Goal: Task Accomplishment & Management: Manage account settings

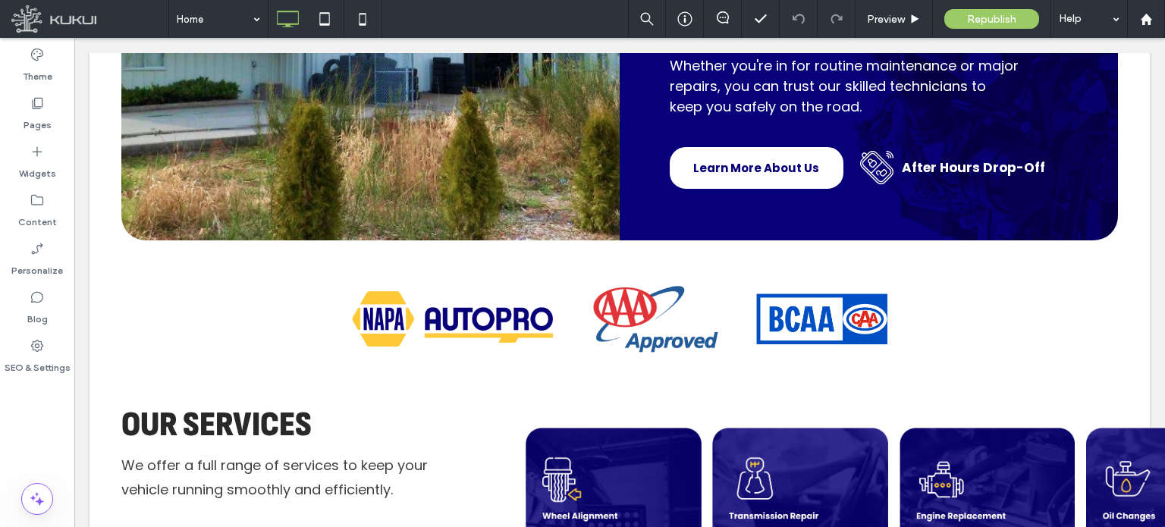
scroll to position [1120, 0]
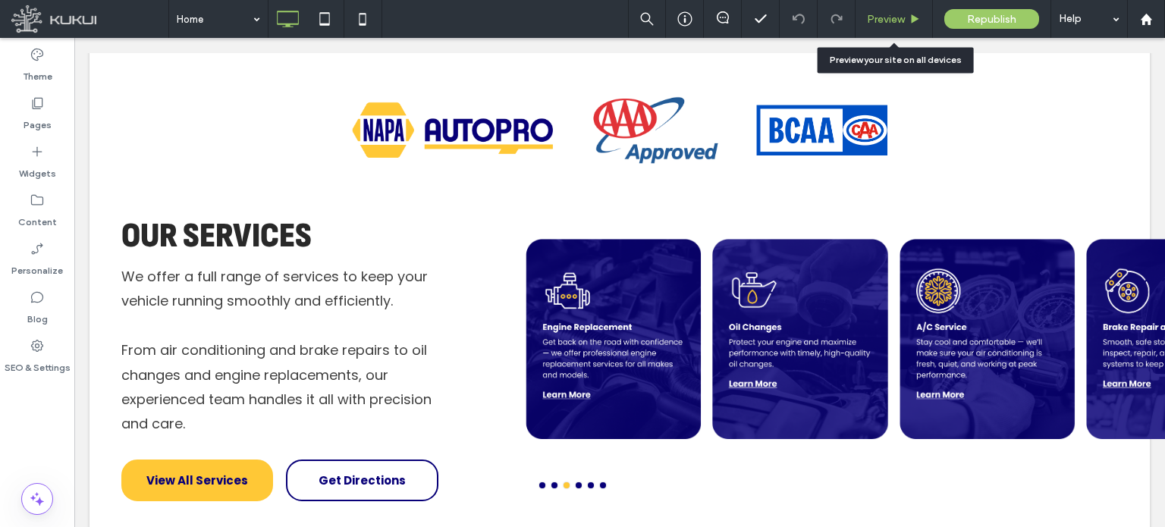
click at [897, 26] on div "Preview" at bounding box center [894, 19] width 77 height 38
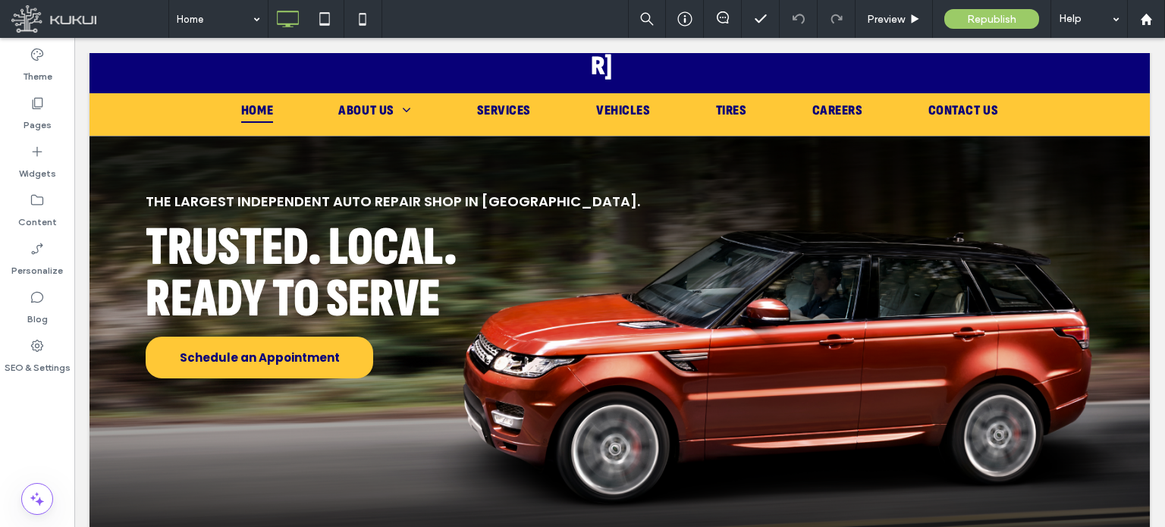
scroll to position [105, 0]
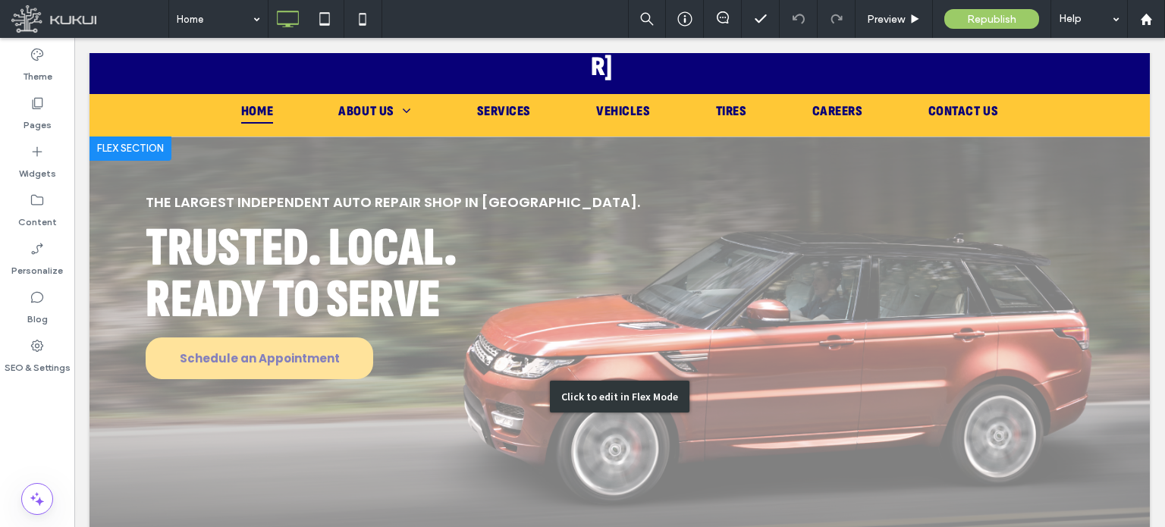
click at [422, 160] on div "Click to edit in Flex Mode" at bounding box center [620, 397] width 1061 height 521
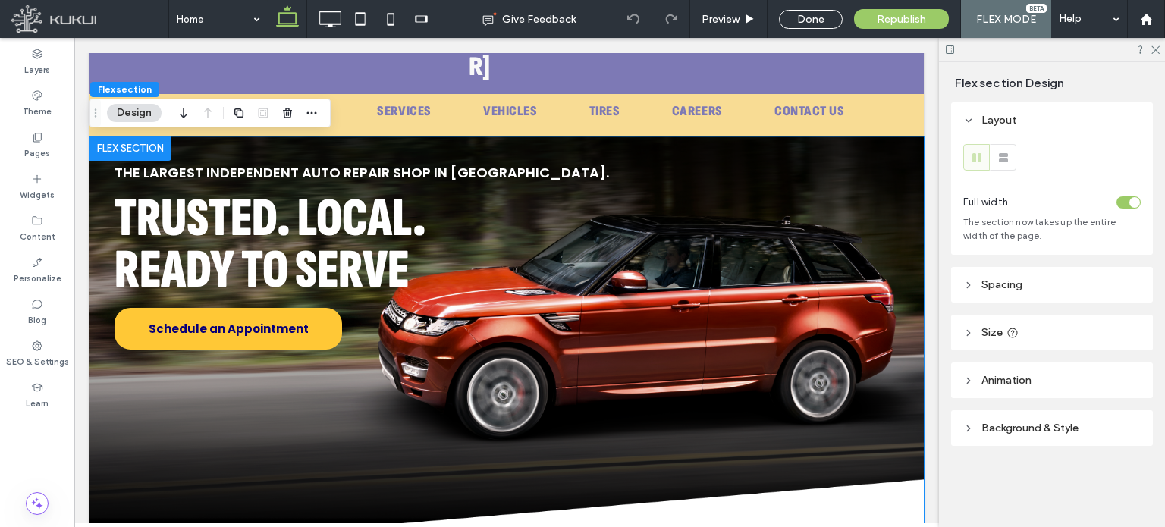
click at [411, 163] on span "The Largest Independent Auto Repair Shop in [GEOGRAPHIC_DATA]." at bounding box center [362, 172] width 495 height 19
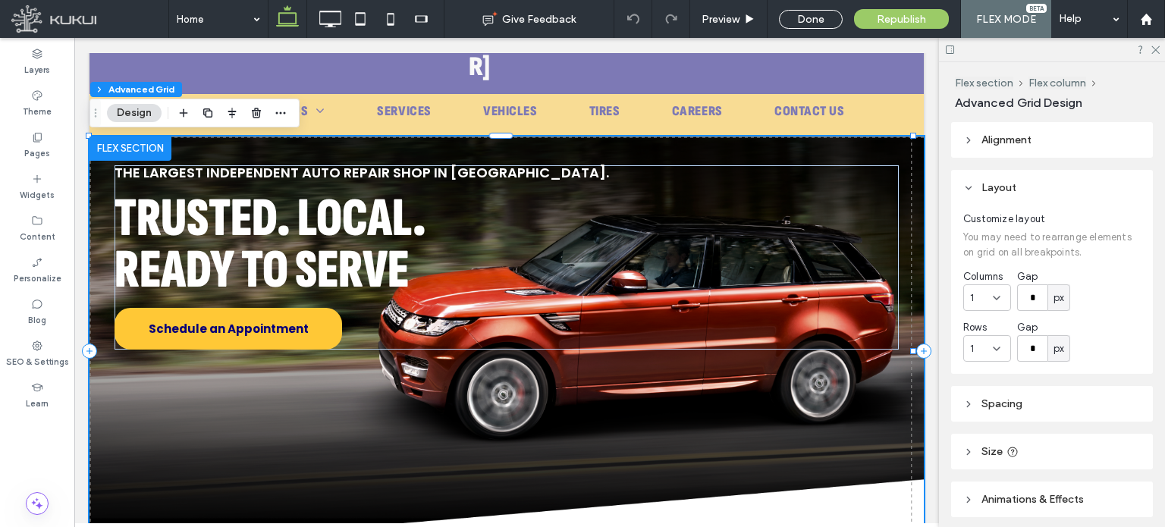
click at [406, 163] on span "The Largest Independent Auto Repair Shop in [GEOGRAPHIC_DATA]." at bounding box center [362, 172] width 495 height 19
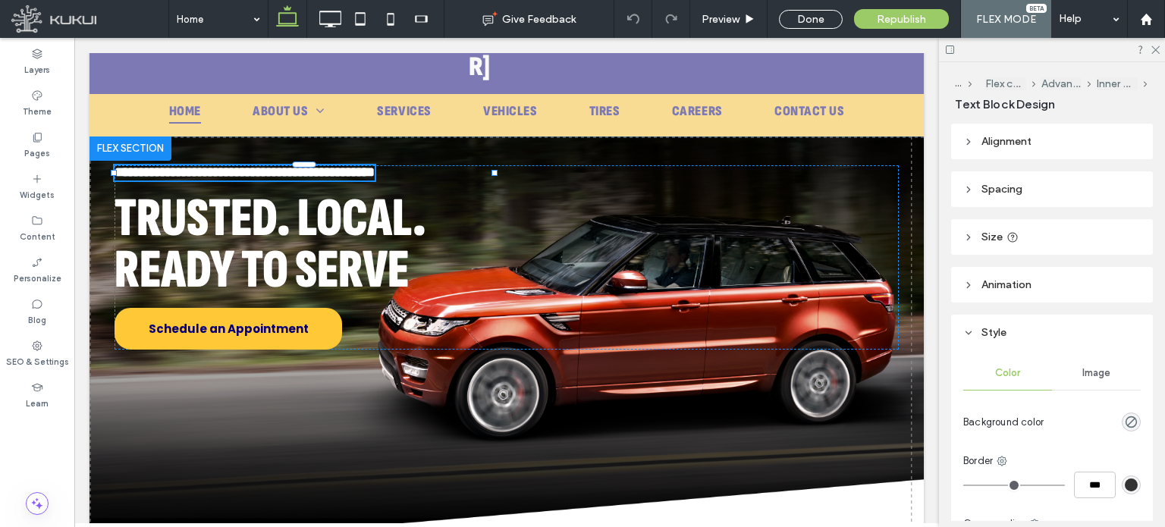
type input "*******"
type input "**"
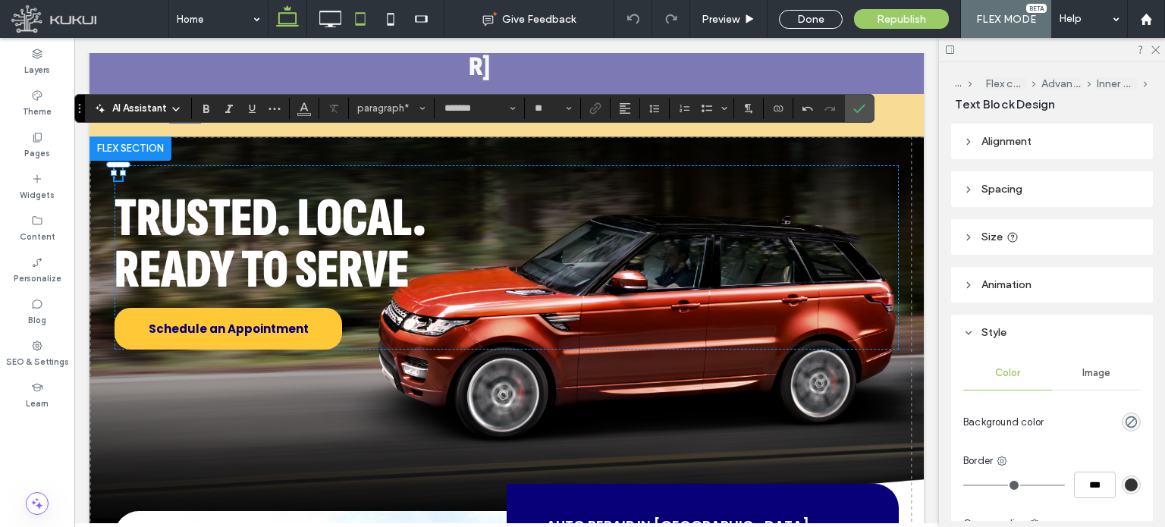
click at [364, 19] on use at bounding box center [360, 18] width 10 height 13
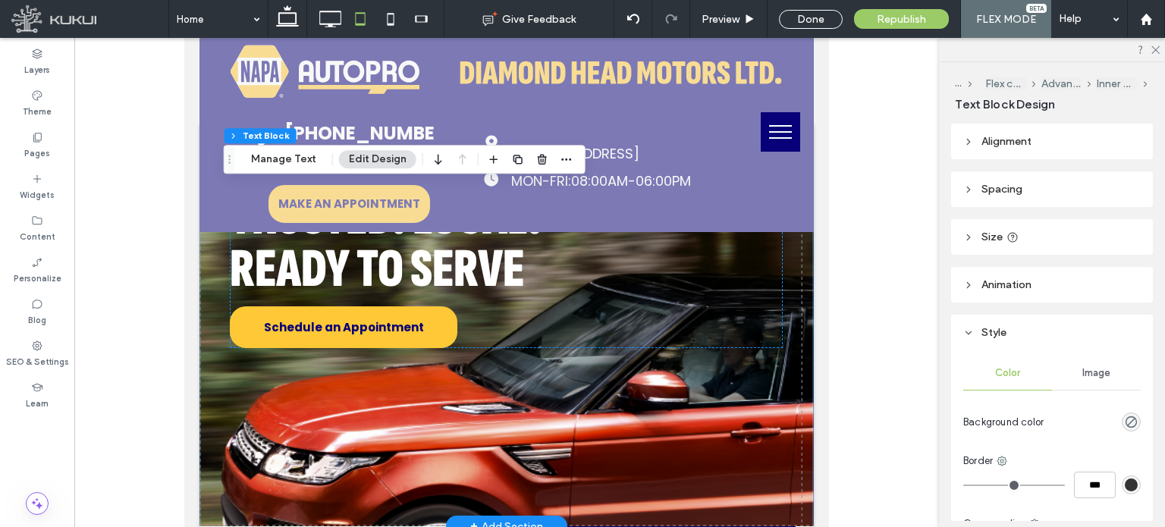
scroll to position [0, 0]
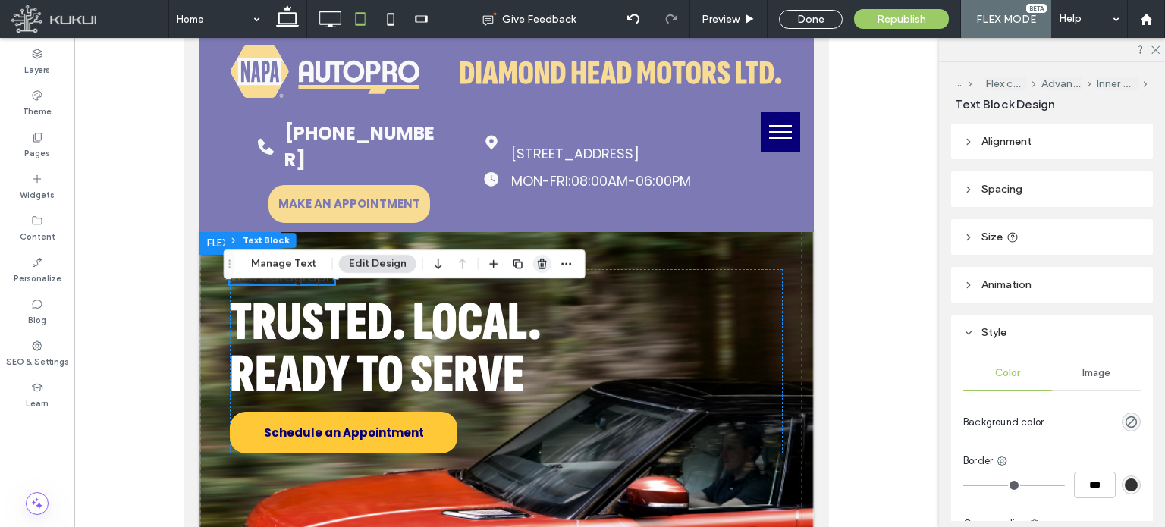
click at [538, 262] on use "button" at bounding box center [542, 264] width 9 height 10
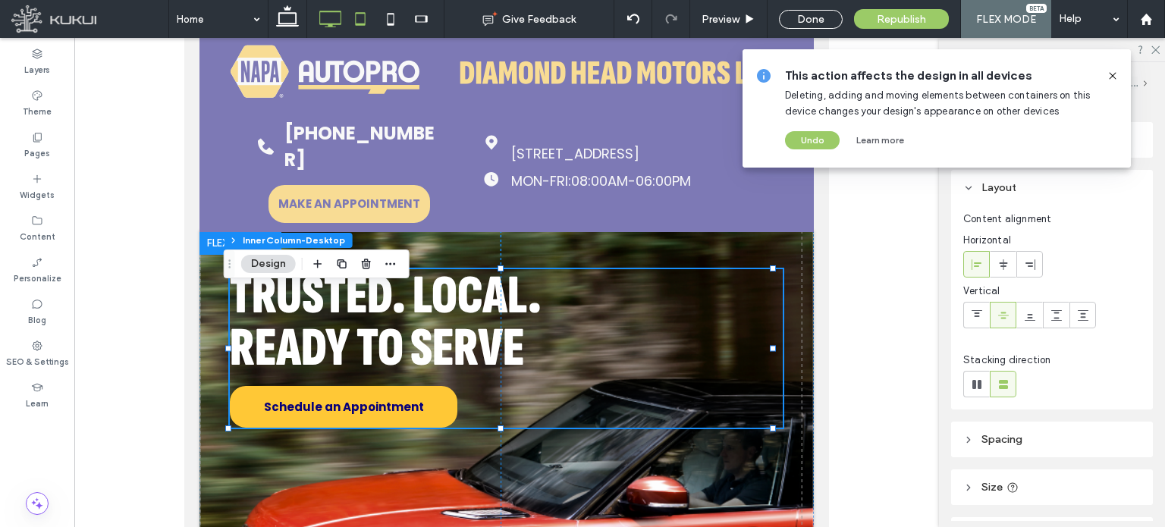
click at [335, 23] on icon at bounding box center [330, 19] width 30 height 30
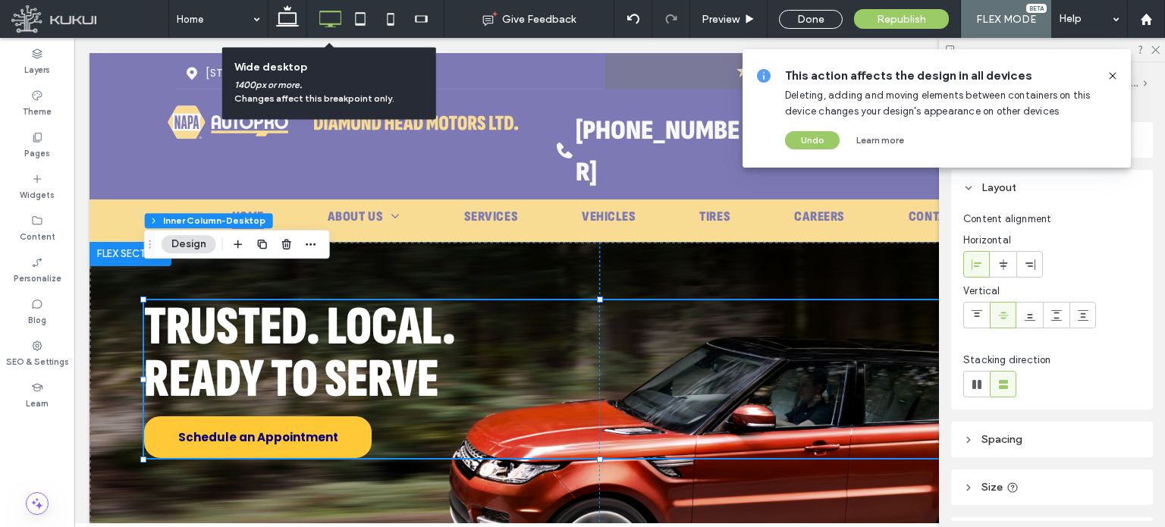
type input "**"
type input "****"
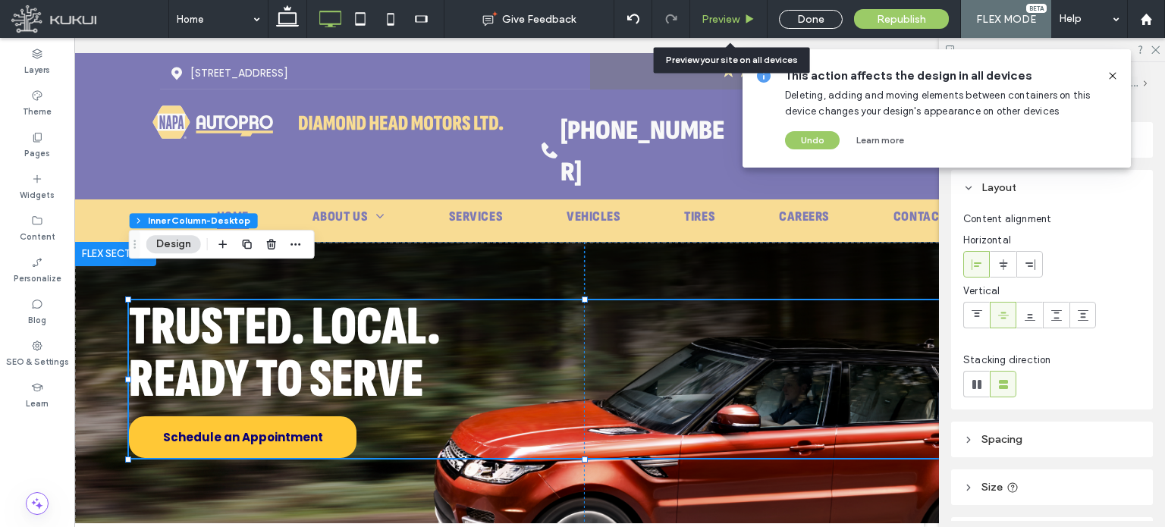
click at [728, 21] on span "Preview" at bounding box center [721, 19] width 38 height 13
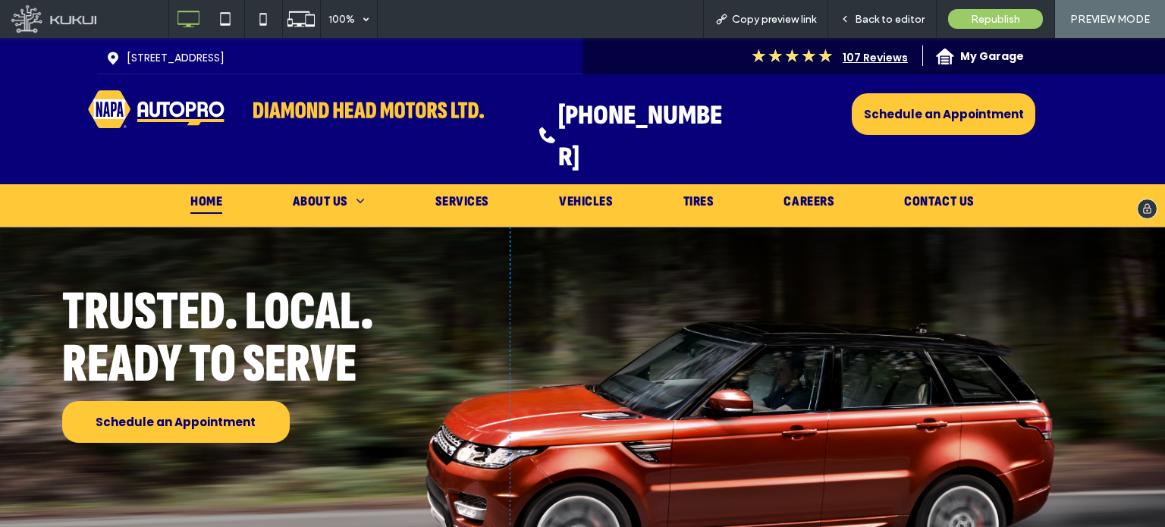
scroll to position [564, 0]
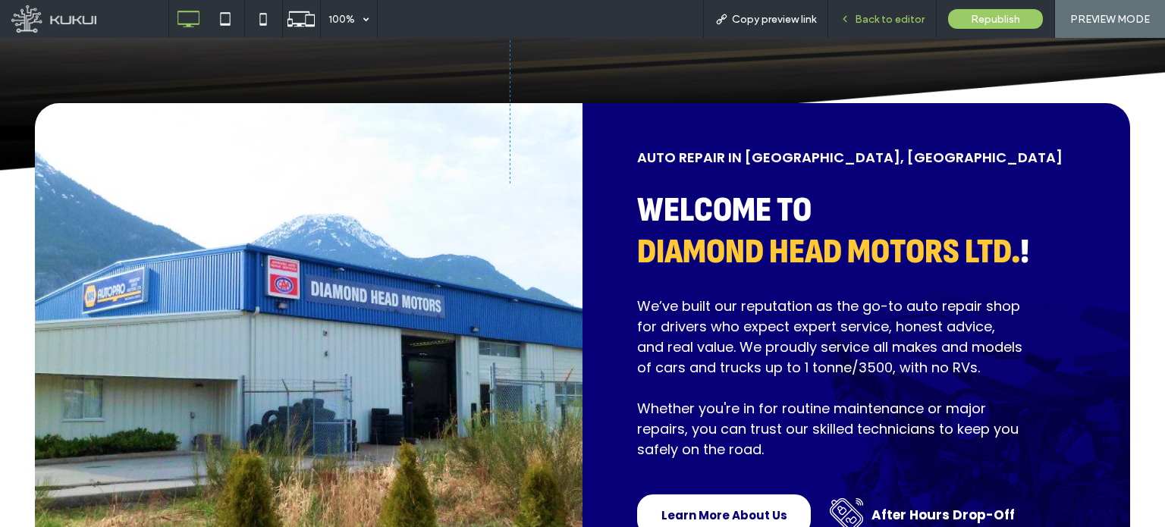
drag, startPoint x: 897, startPoint y: 22, endPoint x: 931, endPoint y: 131, distance: 114.4
click at [897, 22] on span "Back to editor" at bounding box center [890, 19] width 70 height 13
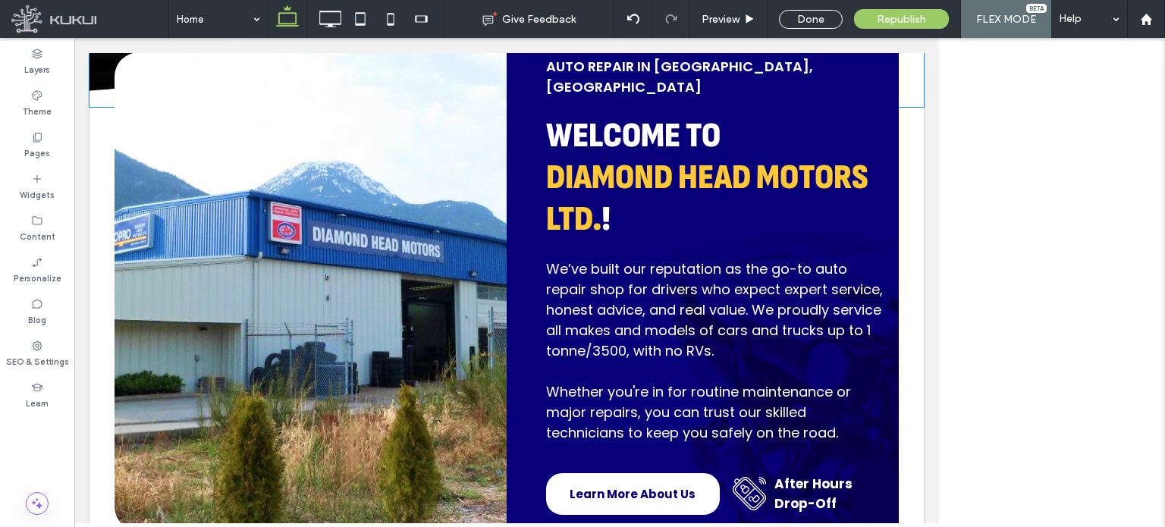
scroll to position [562, 0]
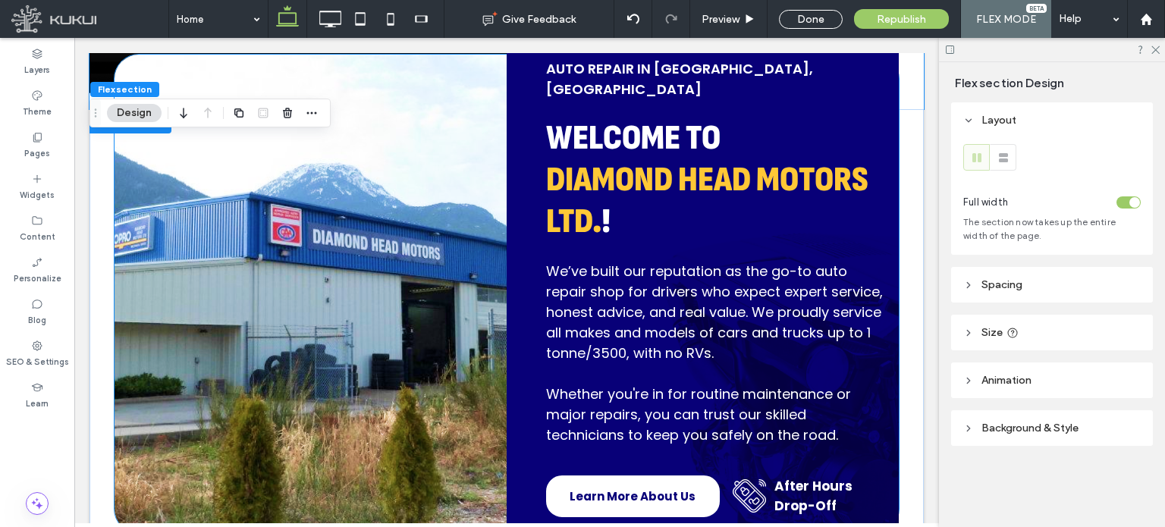
click at [804, 273] on span "We’ve built our reputation as the go-to auto repair shop for drivers who expect…" at bounding box center [714, 353] width 337 height 183
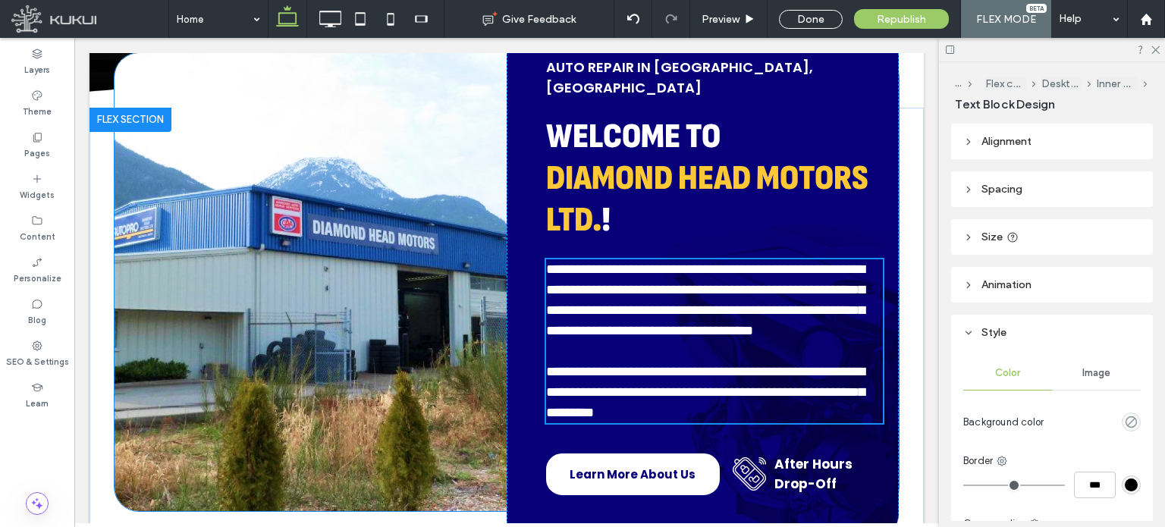
type input "*******"
type input "**"
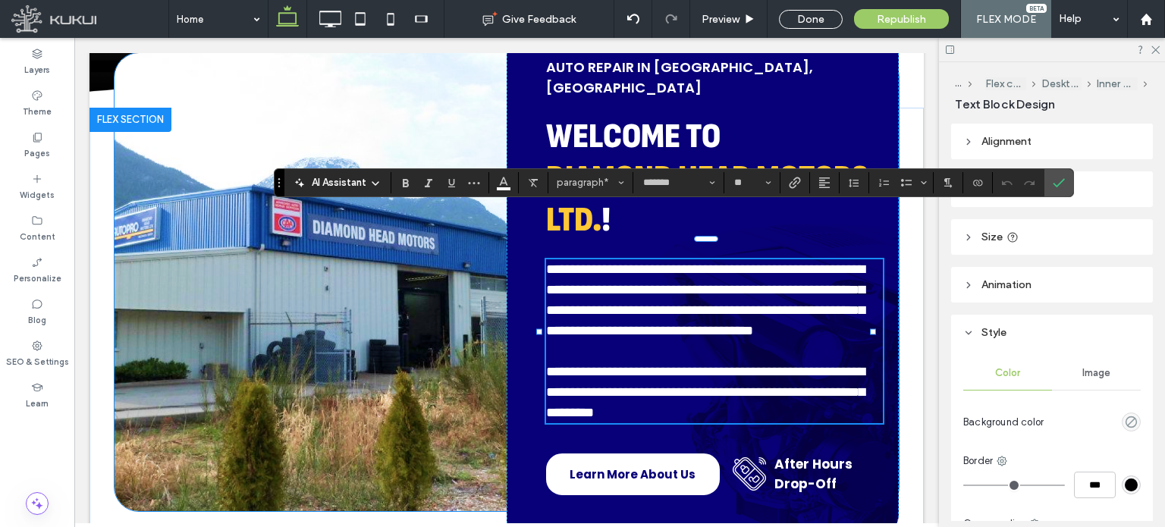
scroll to position [586, 0]
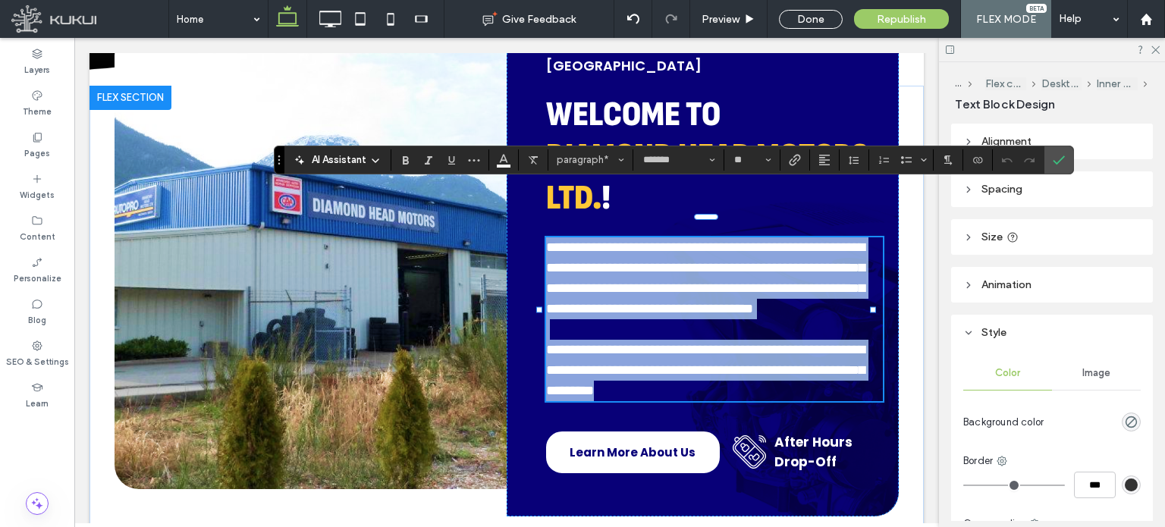
click at [771, 273] on span "**********" at bounding box center [705, 318] width 319 height 157
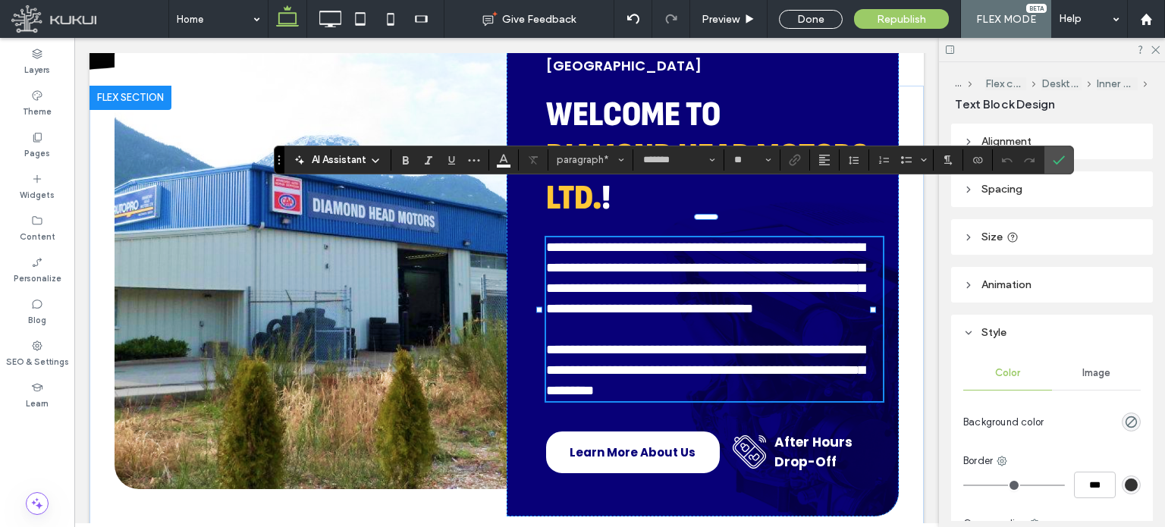
click at [831, 275] on span "**********" at bounding box center [705, 318] width 319 height 157
click at [829, 275] on span "**********" at bounding box center [705, 318] width 319 height 157
click at [825, 277] on span "**********" at bounding box center [705, 318] width 319 height 157
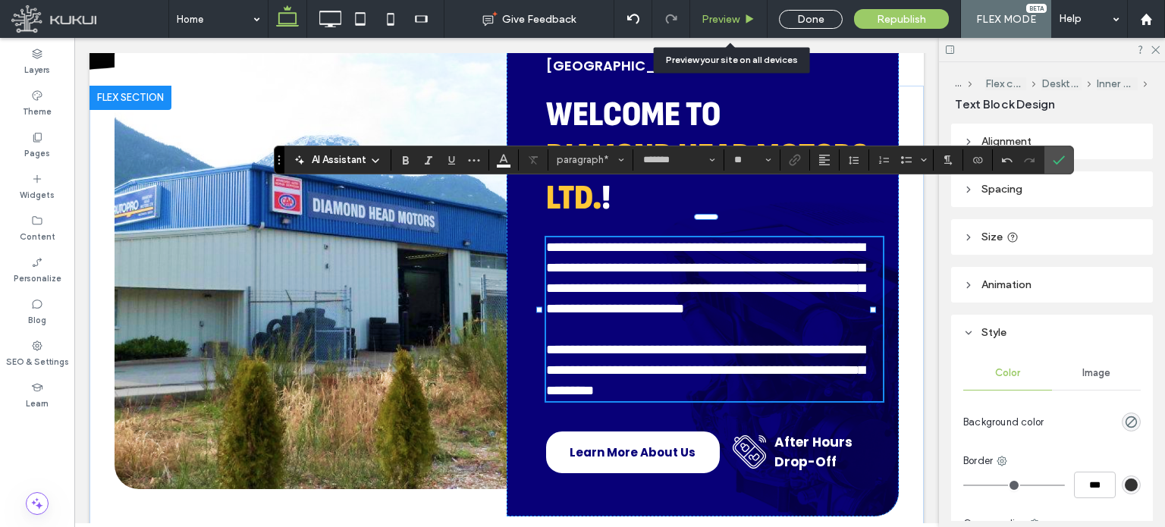
click at [715, 16] on span "Preview" at bounding box center [721, 19] width 38 height 13
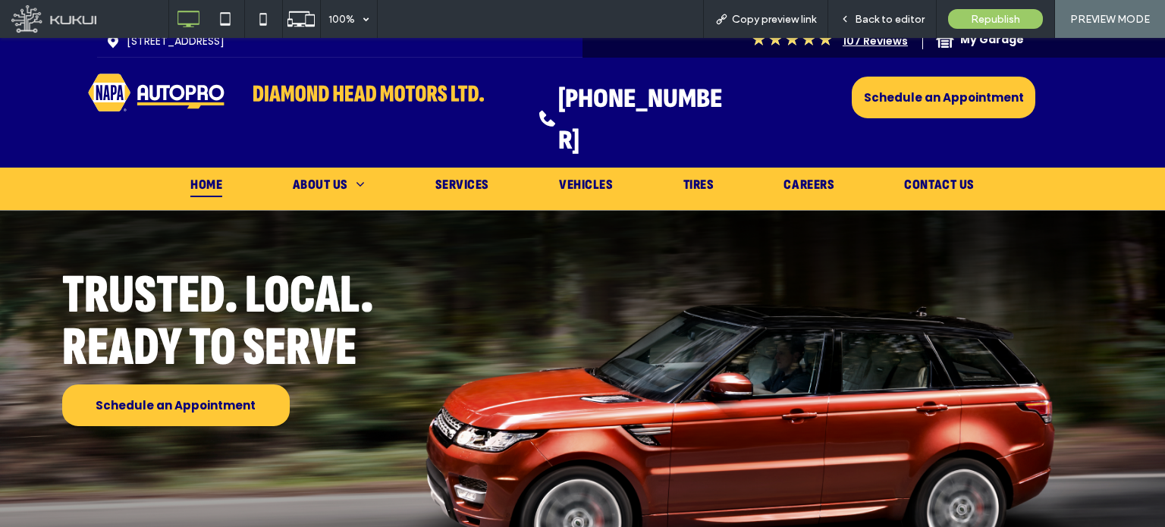
scroll to position [2, 0]
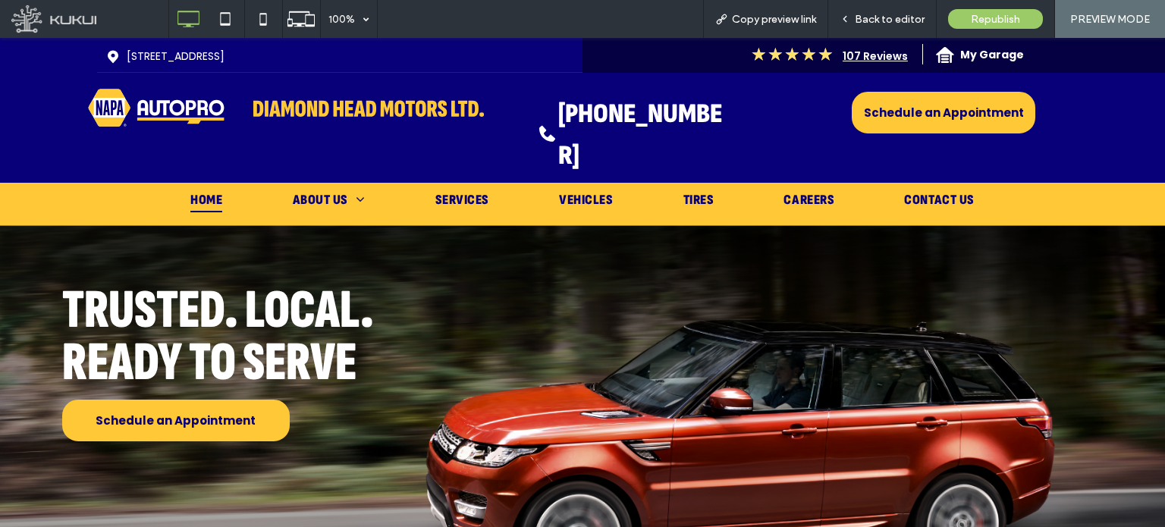
click at [582, 251] on img at bounding box center [582, 485] width 1165 height 521
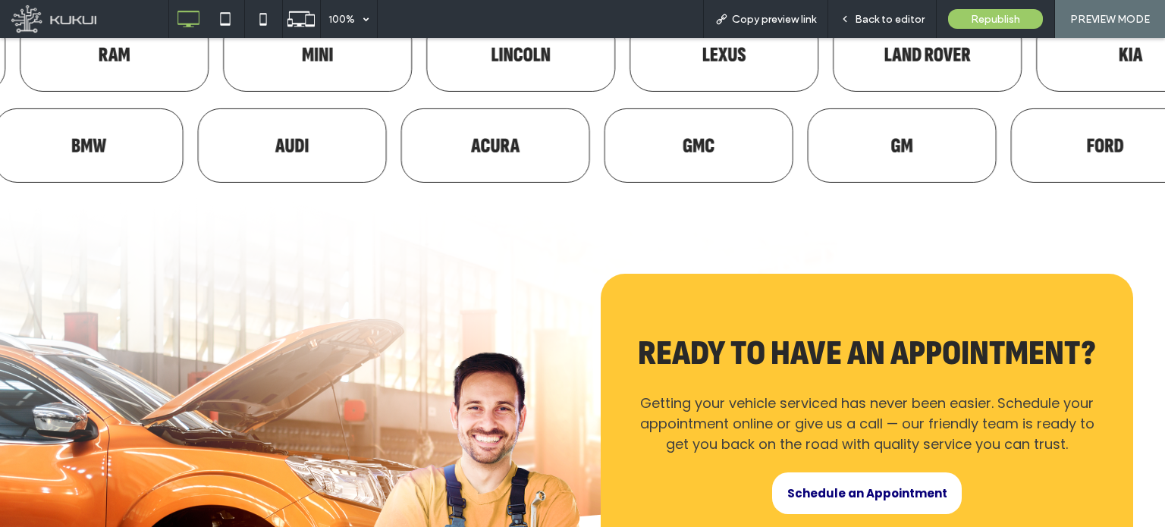
scroll to position [3671, 0]
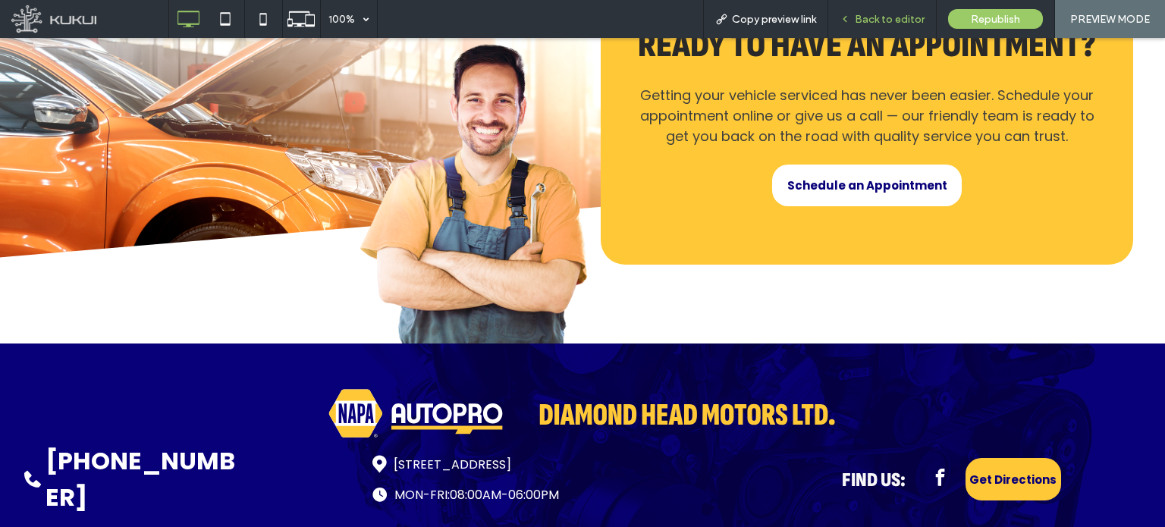
click at [892, 20] on span "Back to editor" at bounding box center [890, 19] width 70 height 13
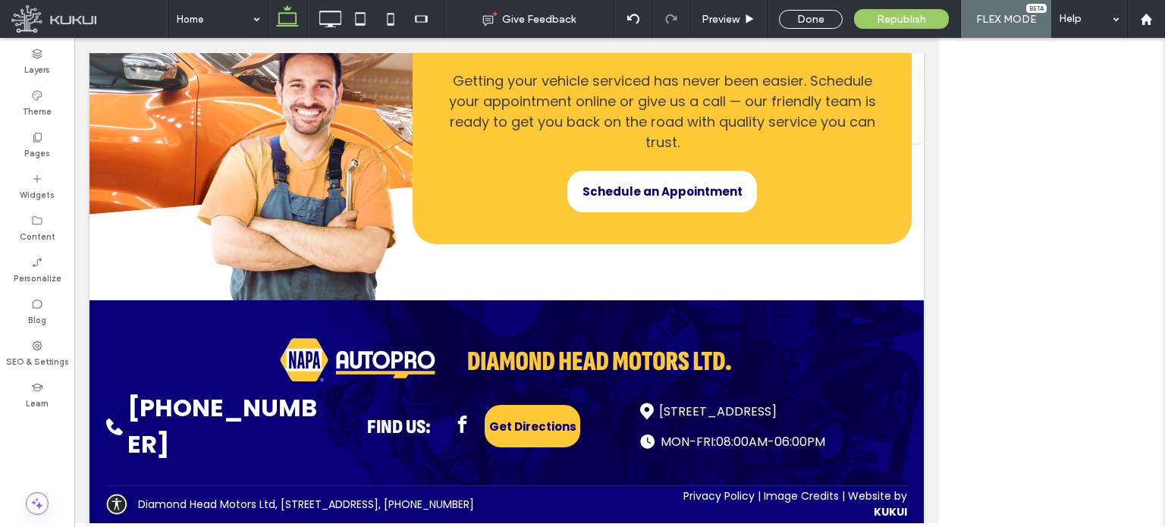
scroll to position [3433, 0]
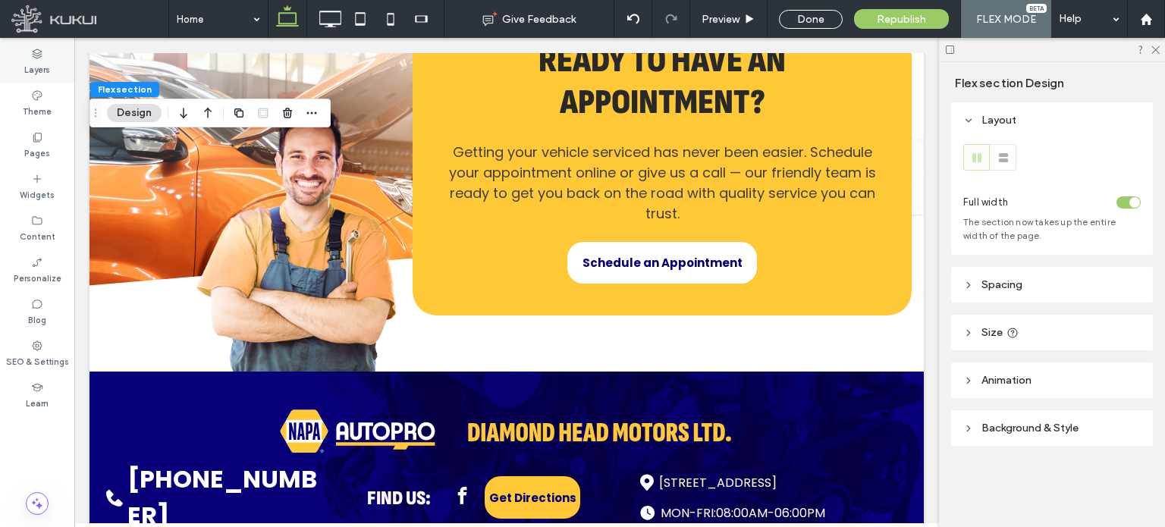
click at [31, 55] on icon at bounding box center [37, 54] width 12 height 12
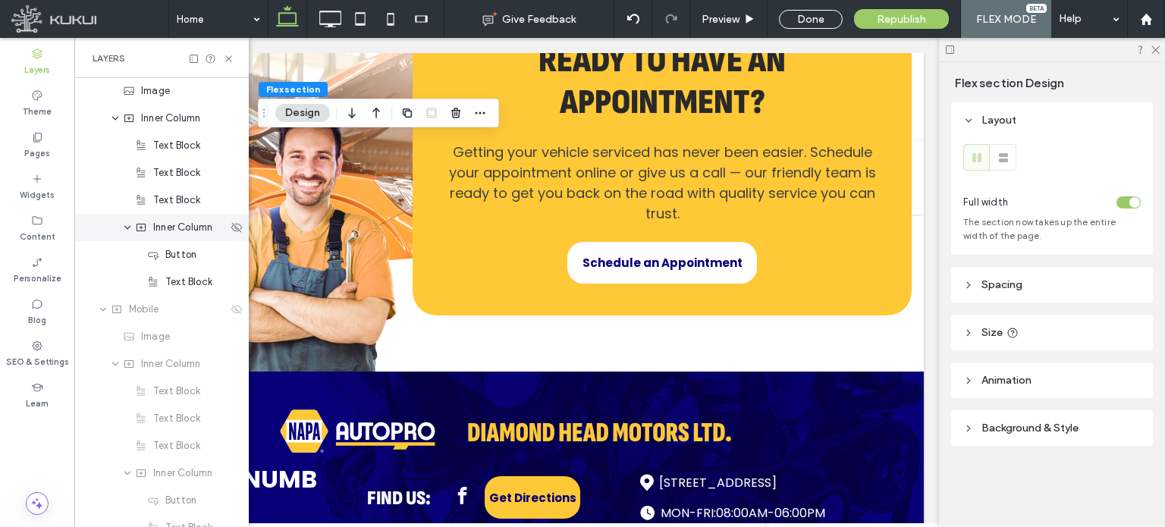
scroll to position [158, 0]
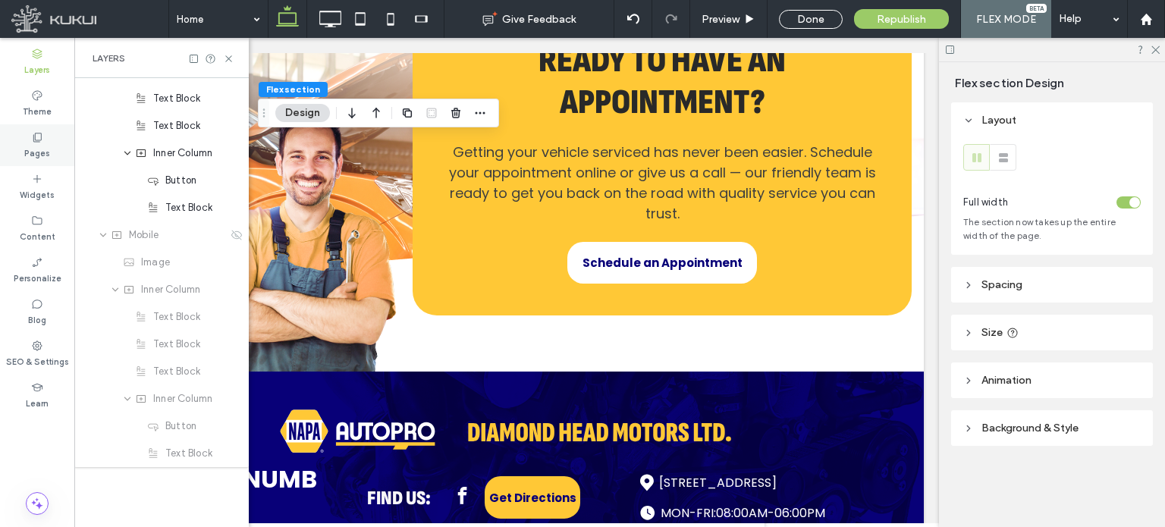
click at [33, 151] on label "Pages" at bounding box center [37, 151] width 26 height 17
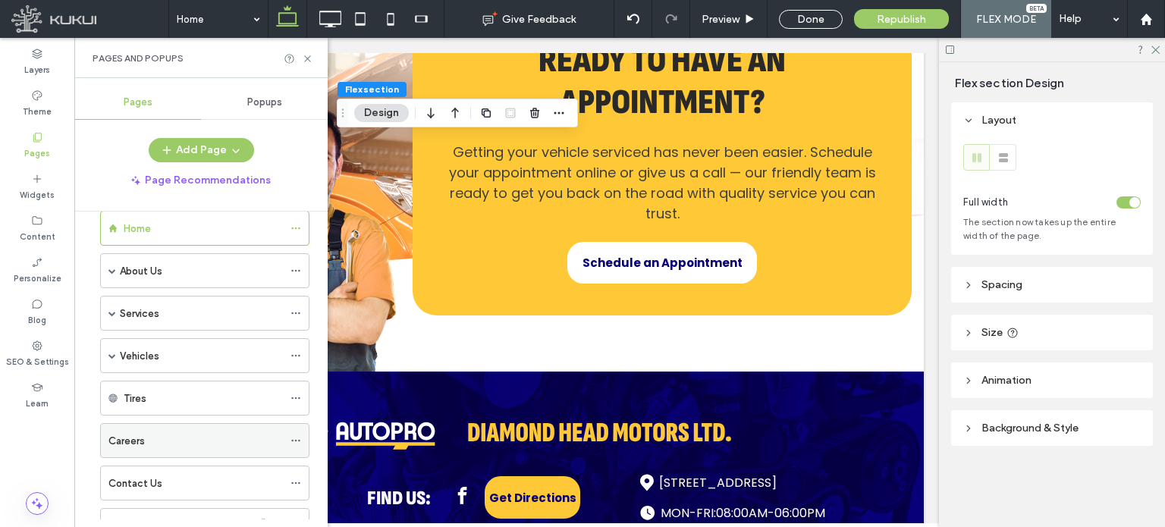
scroll to position [0, 0]
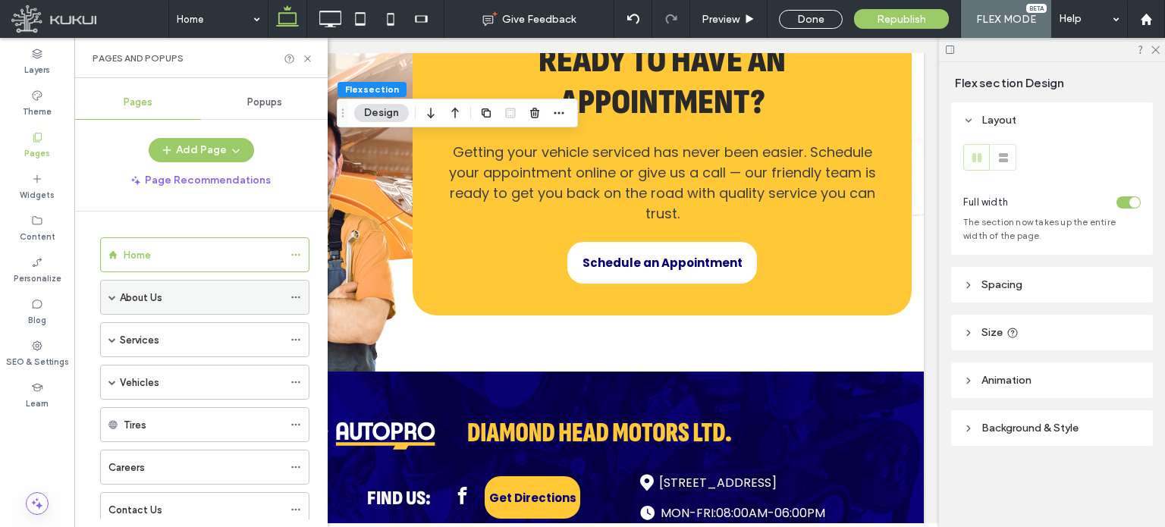
click at [112, 297] on span at bounding box center [112, 298] width 8 height 8
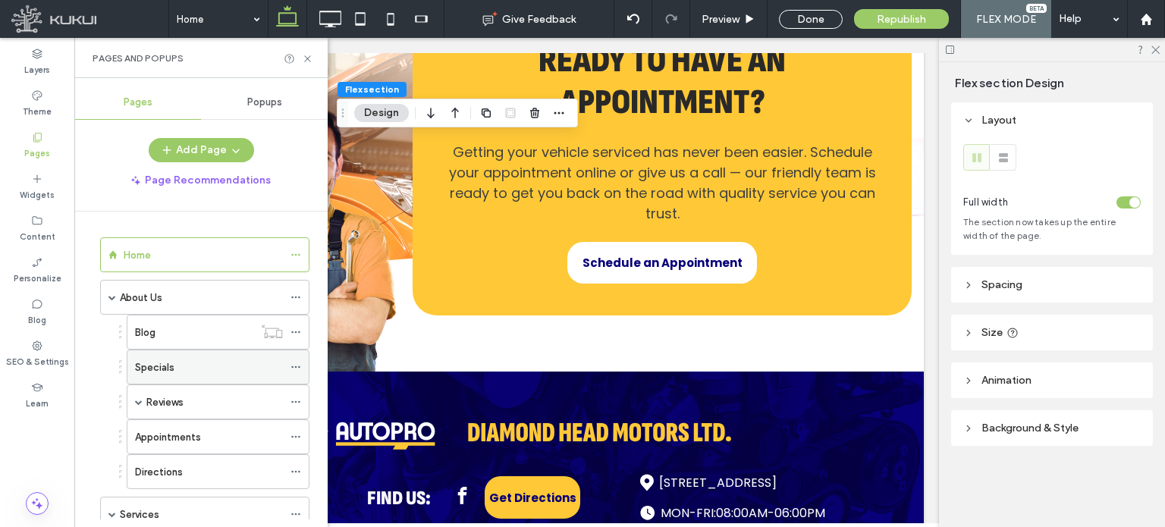
click at [291, 362] on icon at bounding box center [296, 367] width 11 height 11
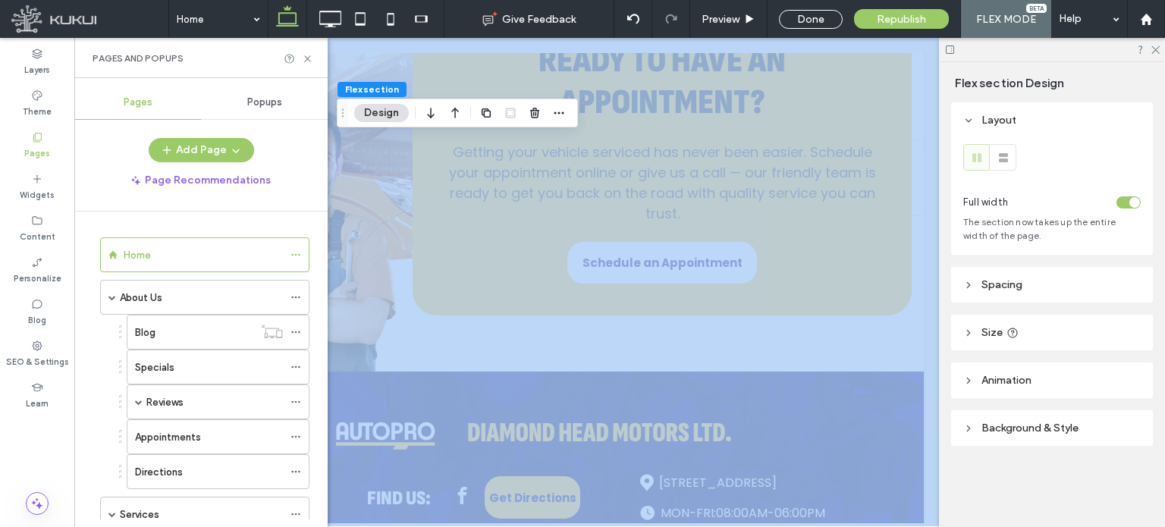
drag, startPoint x: 529, startPoint y: 76, endPoint x: 283, endPoint y: 156, distance: 258.4
click at [283, 156] on div "Layers Theme Pages Widgets Content Personalize Blog SEO & Settings Learn Pages …" at bounding box center [582, 282] width 1165 height 489
click at [293, 362] on icon at bounding box center [296, 367] width 11 height 11
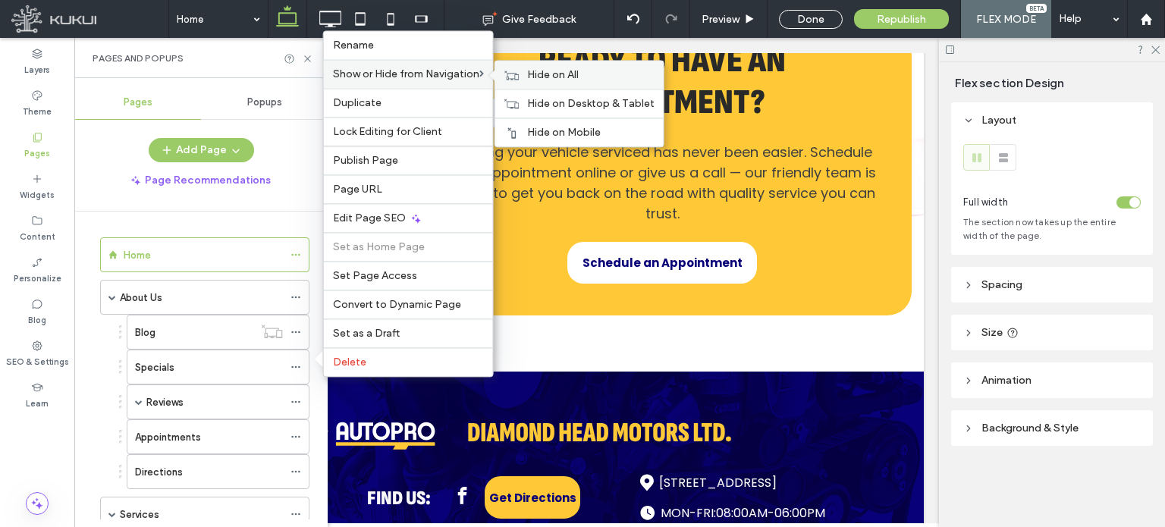
click at [525, 79] on div "Hide on All" at bounding box center [579, 75] width 168 height 28
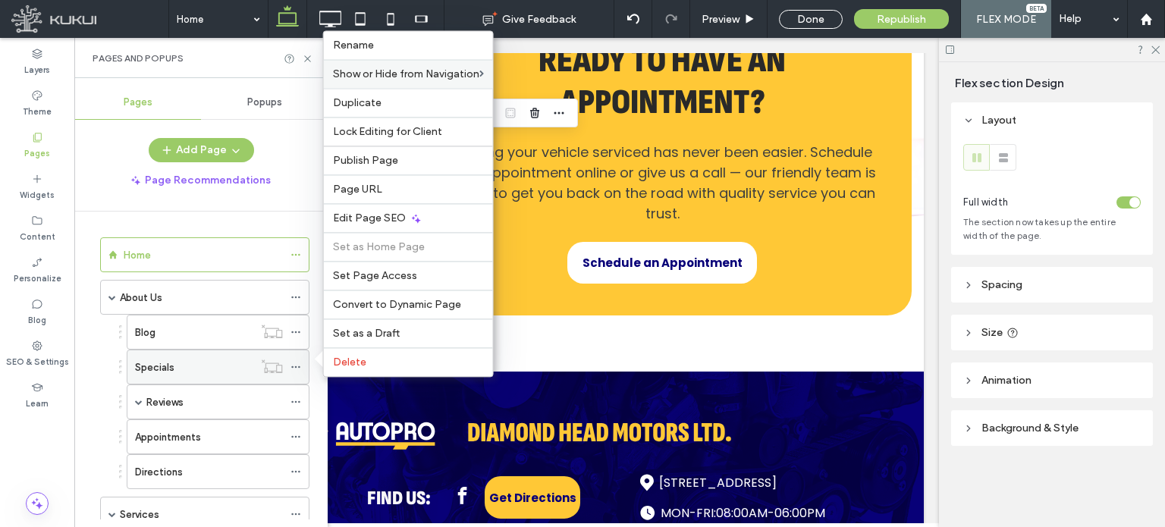
click at [161, 369] on label "Specials" at bounding box center [154, 367] width 39 height 27
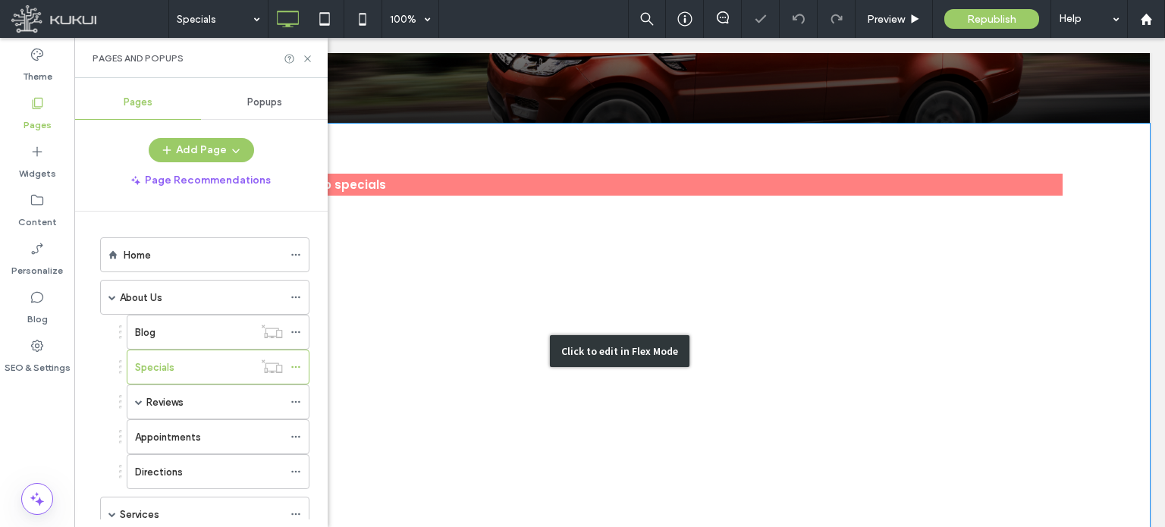
scroll to position [373, 0]
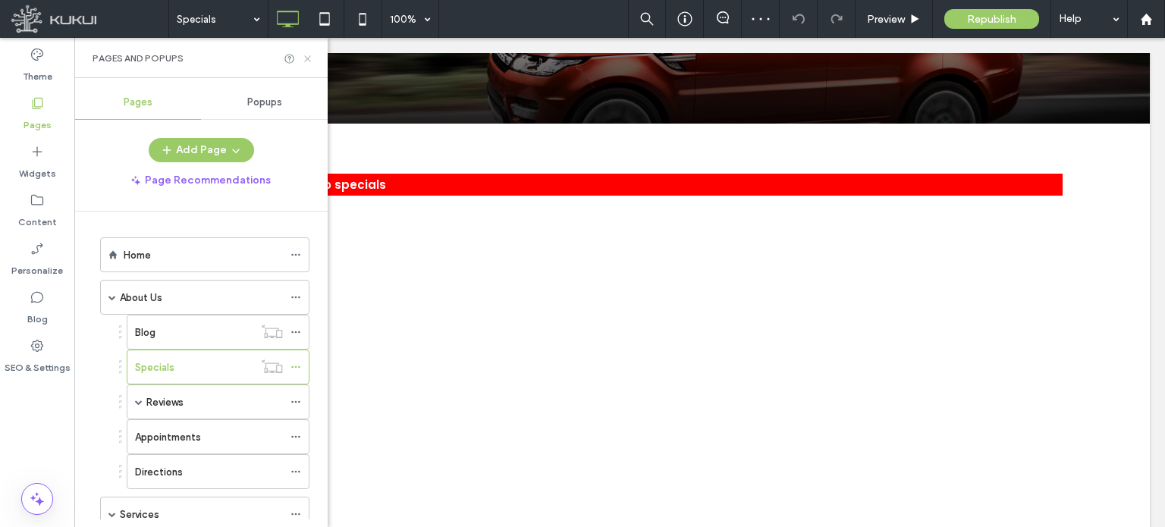
click at [305, 60] on use at bounding box center [307, 58] width 6 height 6
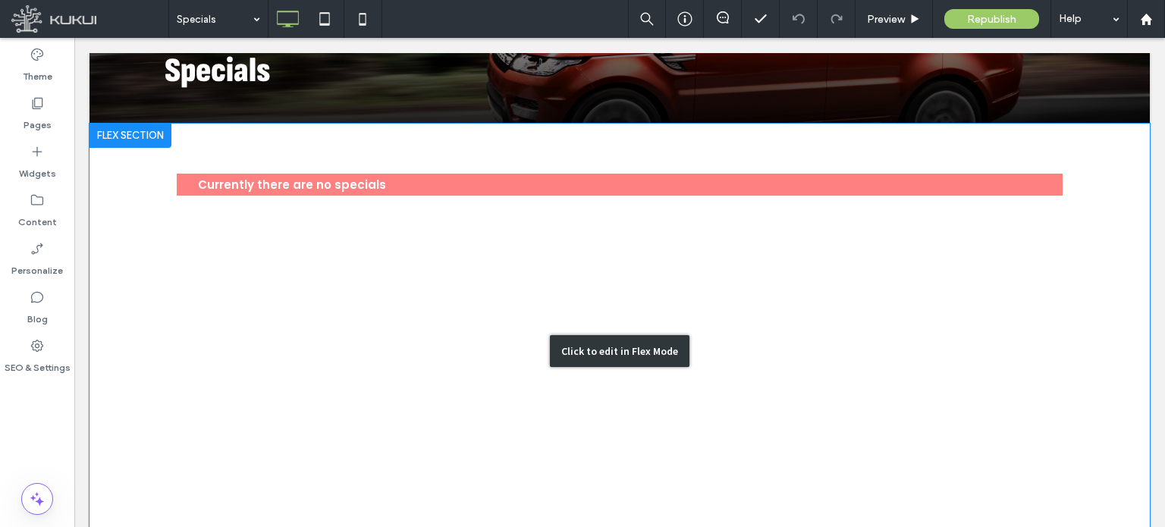
scroll to position [0, 0]
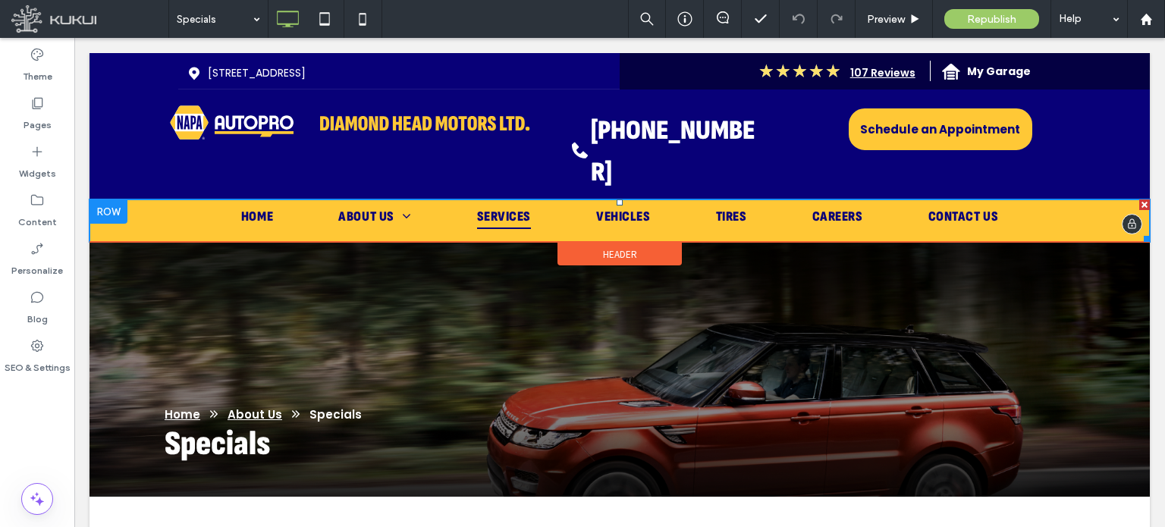
click at [502, 205] on span "Services" at bounding box center [504, 217] width 54 height 24
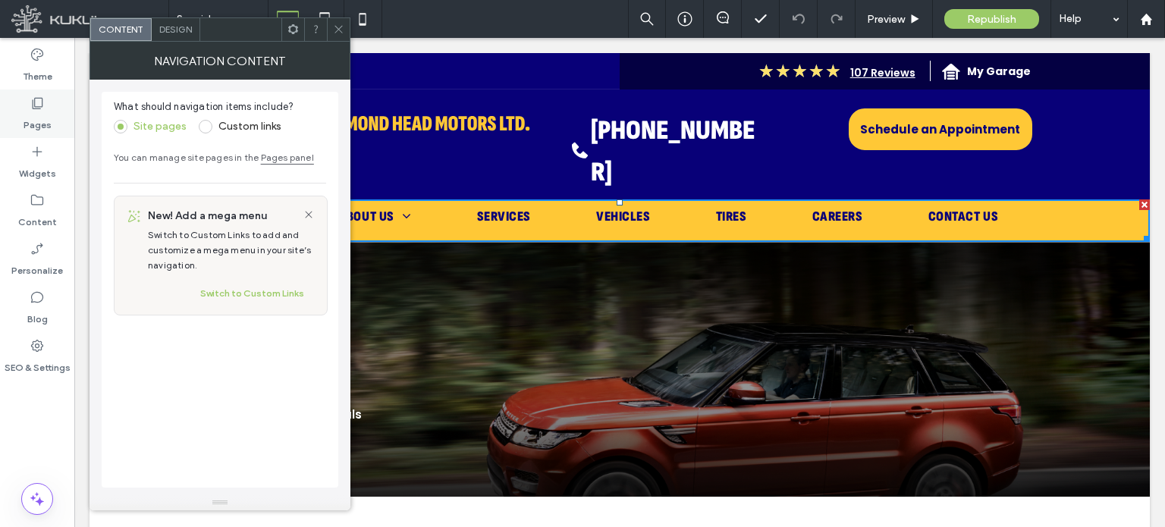
click at [42, 111] on label "Pages" at bounding box center [38, 121] width 28 height 21
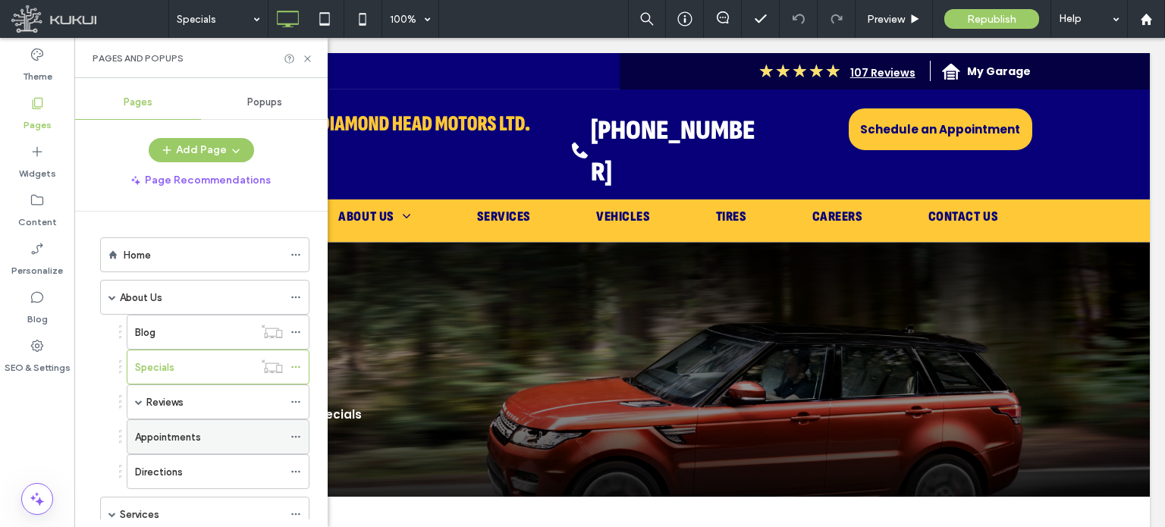
scroll to position [51, 0]
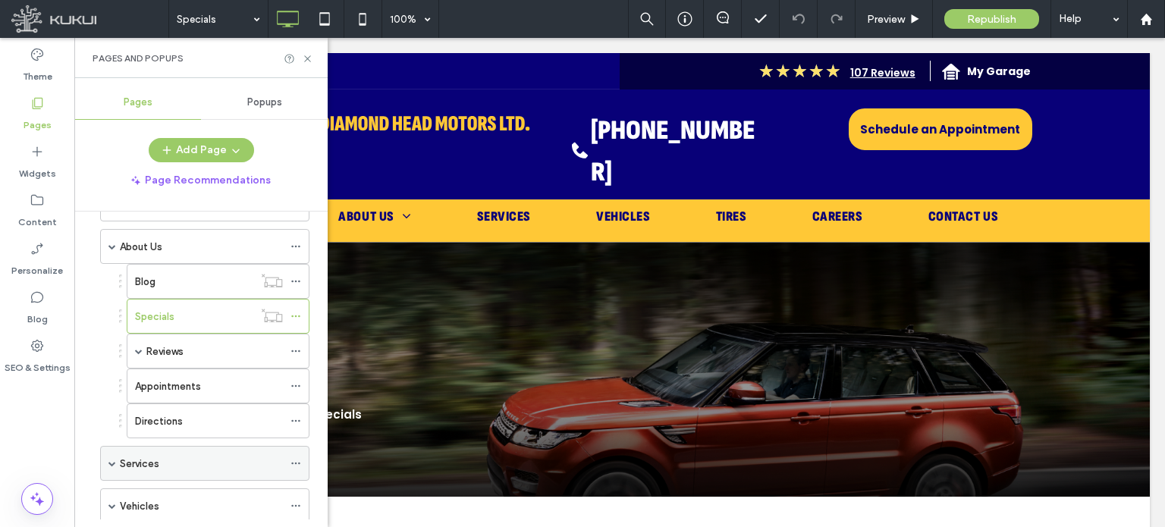
click at [155, 467] on label "Services" at bounding box center [139, 464] width 39 height 27
click at [146, 488] on div at bounding box center [582, 263] width 1165 height 527
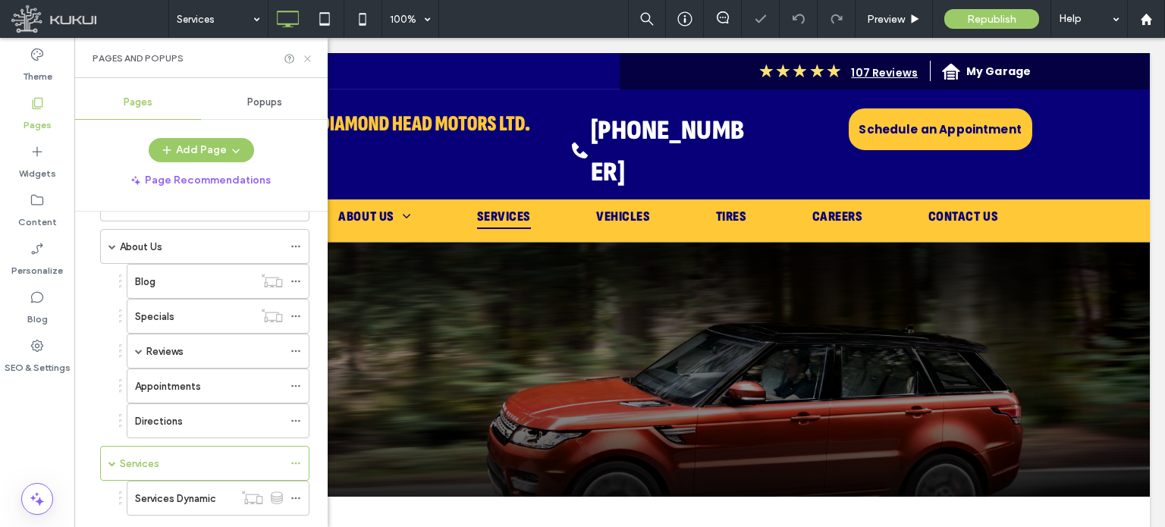
click at [311, 57] on icon at bounding box center [307, 58] width 11 height 11
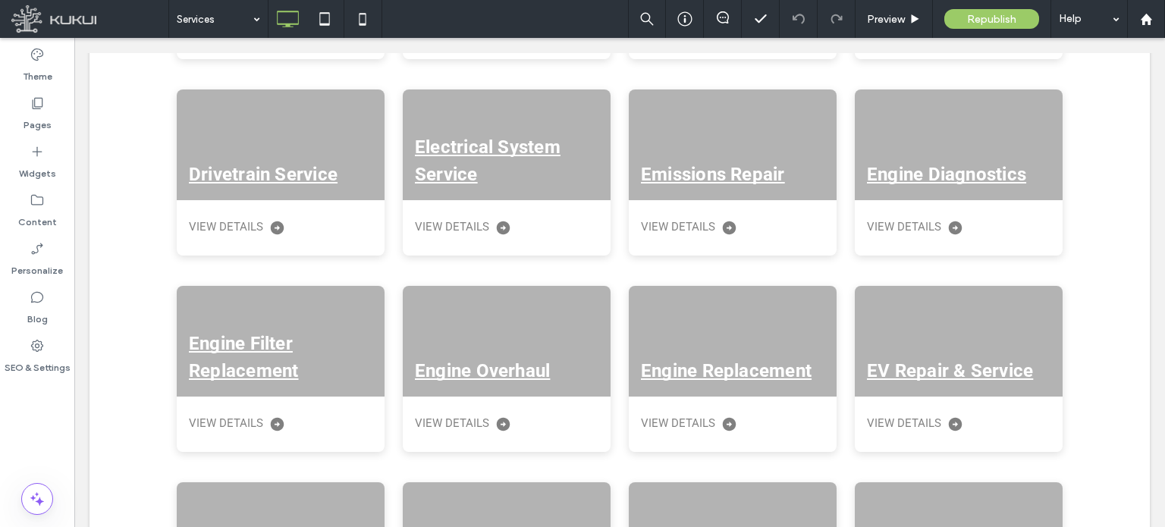
scroll to position [1649, 0]
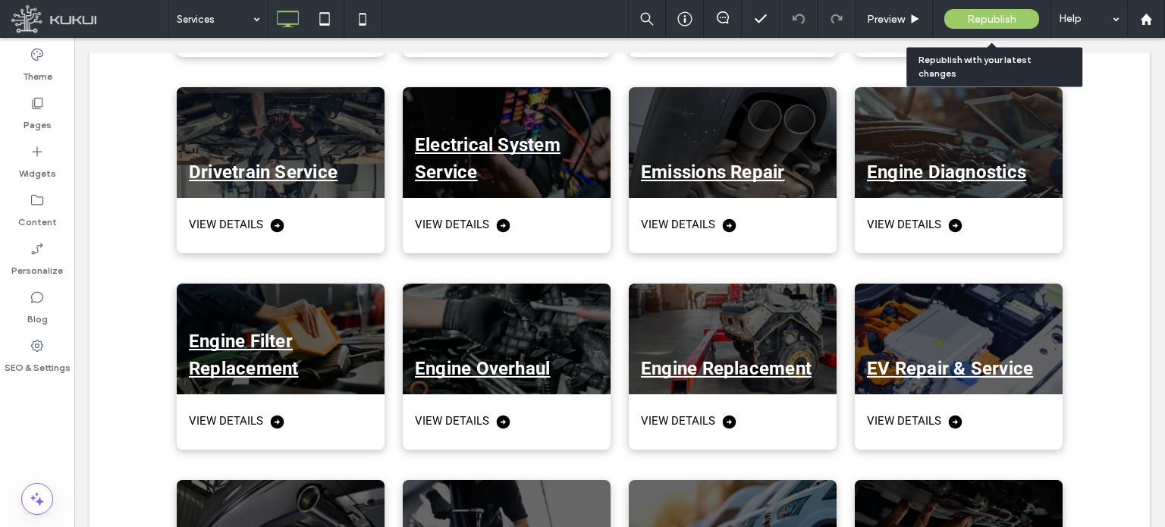
click at [984, 24] on span "Republish" at bounding box center [991, 19] width 49 height 13
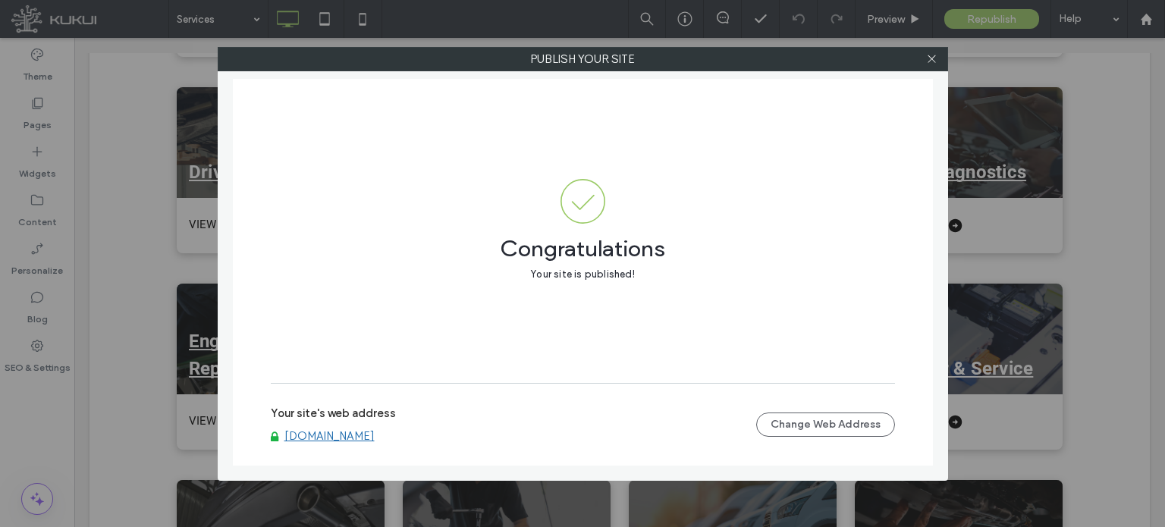
click at [938, 54] on div at bounding box center [932, 59] width 23 height 23
click at [929, 58] on icon at bounding box center [931, 58] width 11 height 11
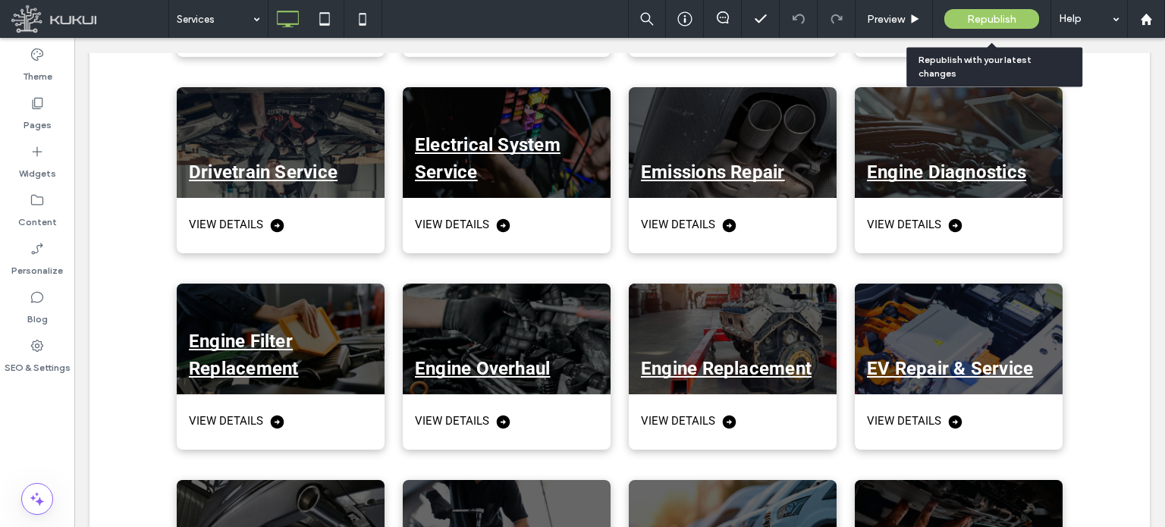
click at [976, 22] on span "Republish" at bounding box center [991, 19] width 49 height 13
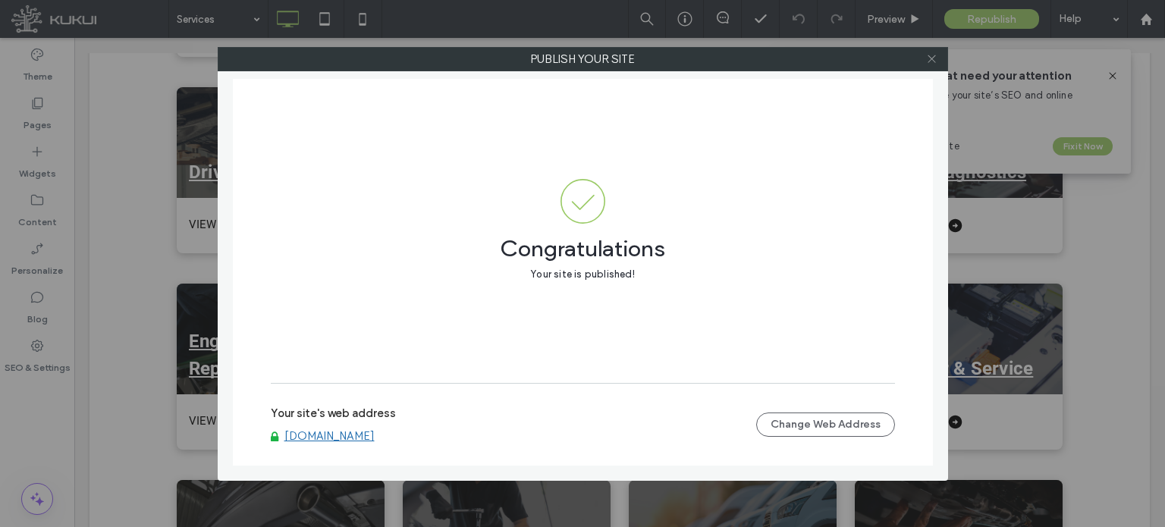
click at [933, 57] on icon at bounding box center [931, 58] width 11 height 11
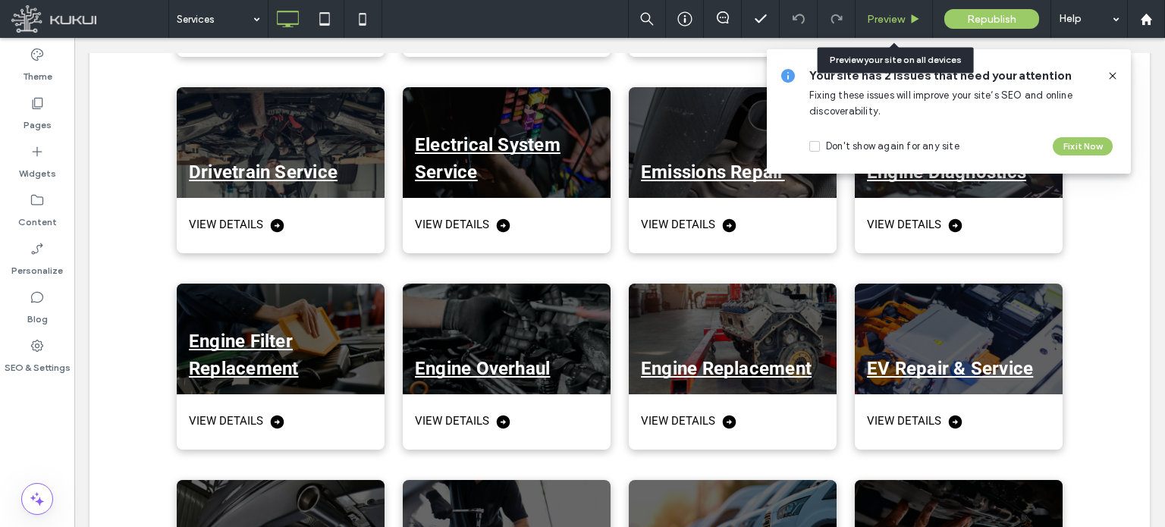
click at [872, 15] on span "Preview" at bounding box center [886, 19] width 38 height 13
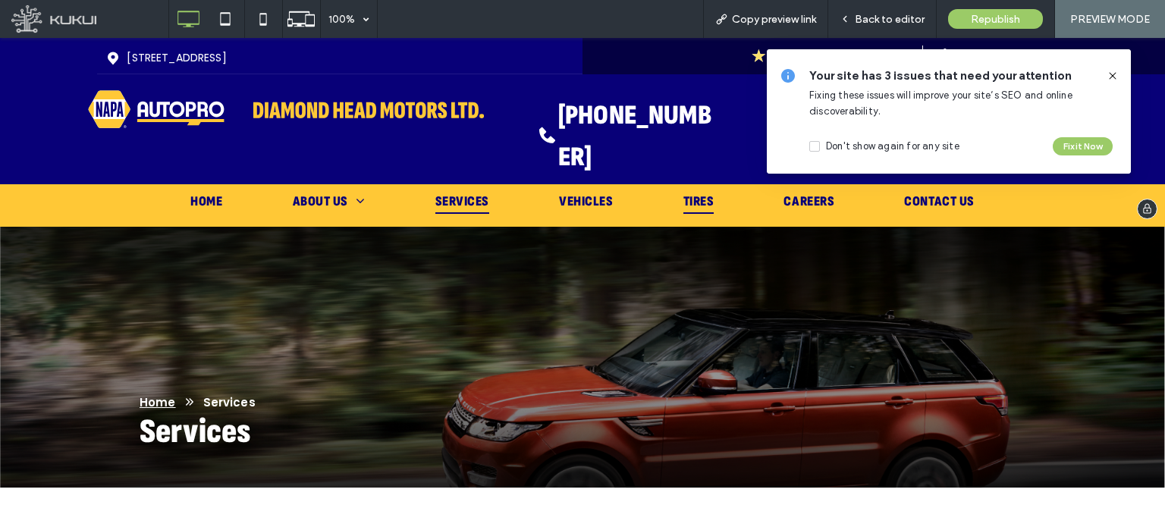
click at [684, 203] on span "Tires" at bounding box center [699, 202] width 31 height 24
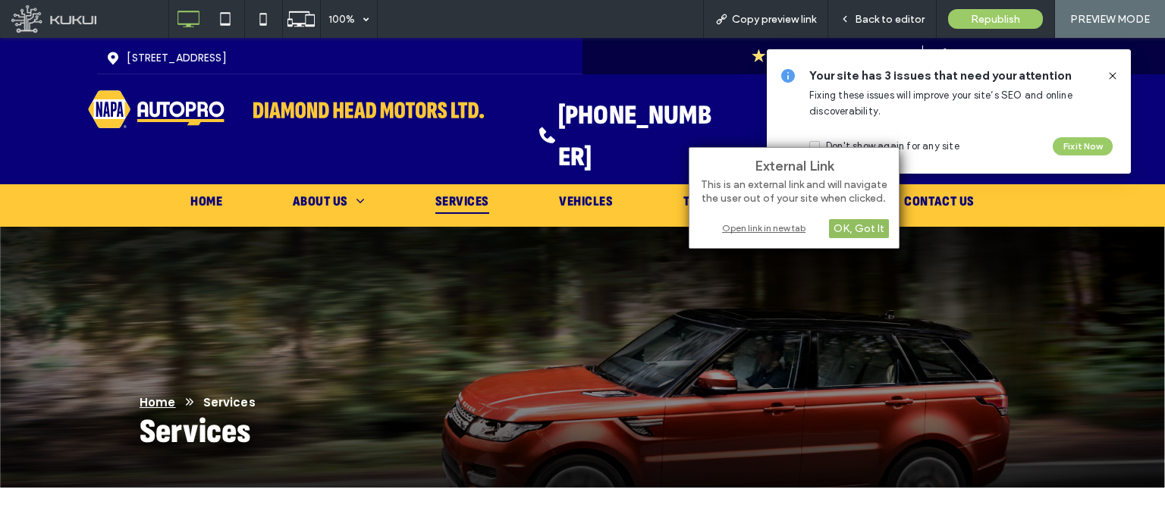
click at [864, 228] on div "OK, Got It" at bounding box center [859, 228] width 60 height 19
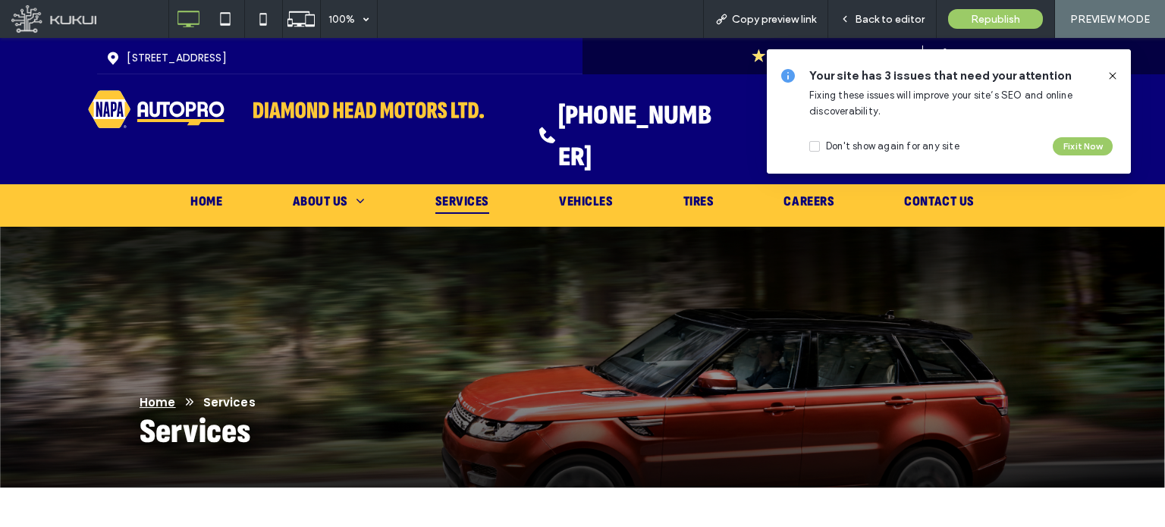
click at [1114, 66] on div "Your site has 3 issues that need your attention Fixing these issues will improv…" at bounding box center [949, 111] width 364 height 124
click at [1111, 72] on icon at bounding box center [1113, 76] width 12 height 12
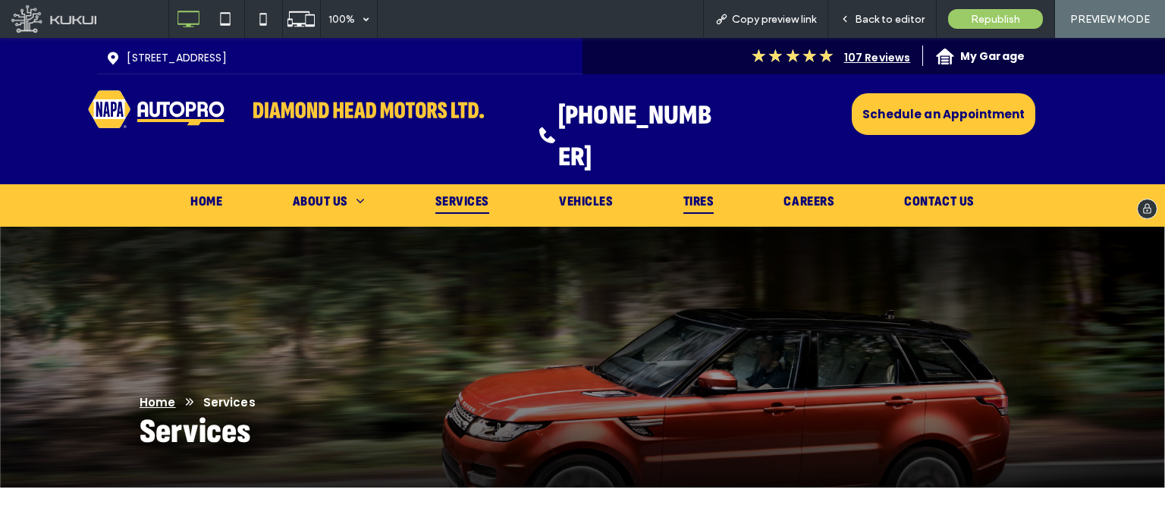
click at [690, 197] on span "Tires" at bounding box center [699, 202] width 31 height 24
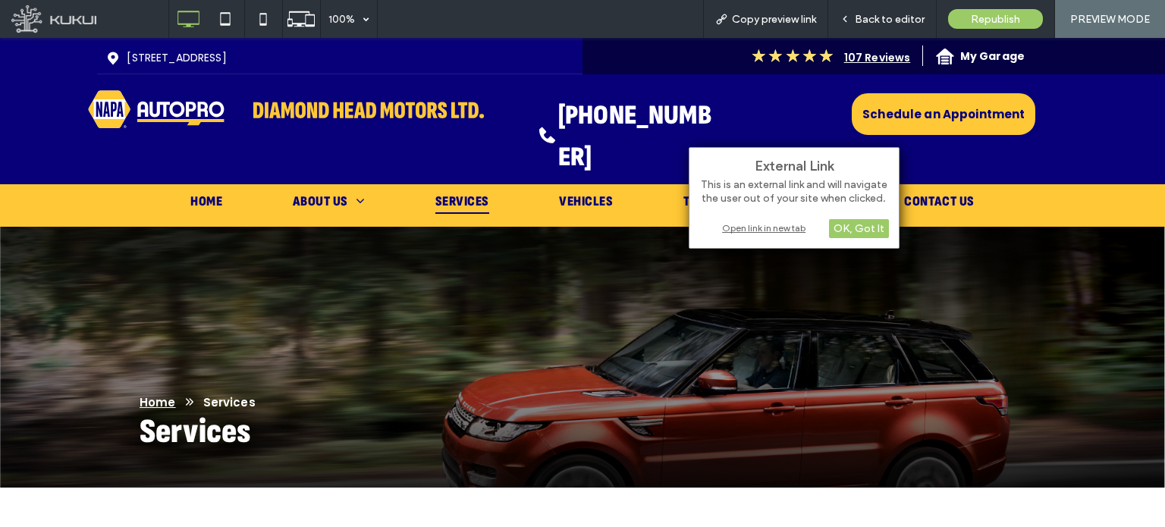
click at [778, 225] on div "Open link in new tab" at bounding box center [794, 228] width 190 height 16
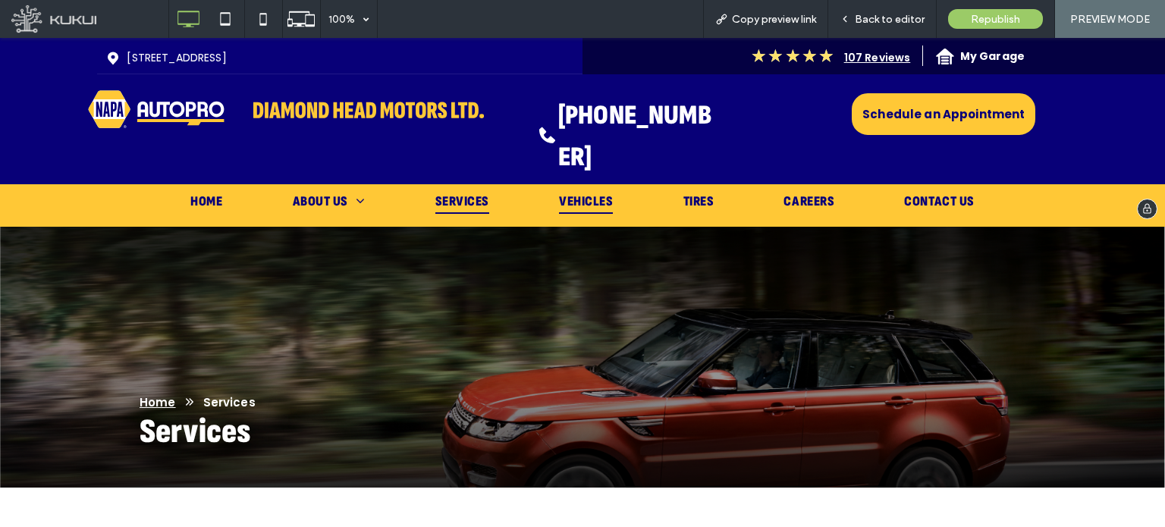
click at [602, 191] on span "Vehicles" at bounding box center [586, 202] width 54 height 24
click at [891, 14] on span "Back to editor" at bounding box center [890, 19] width 70 height 13
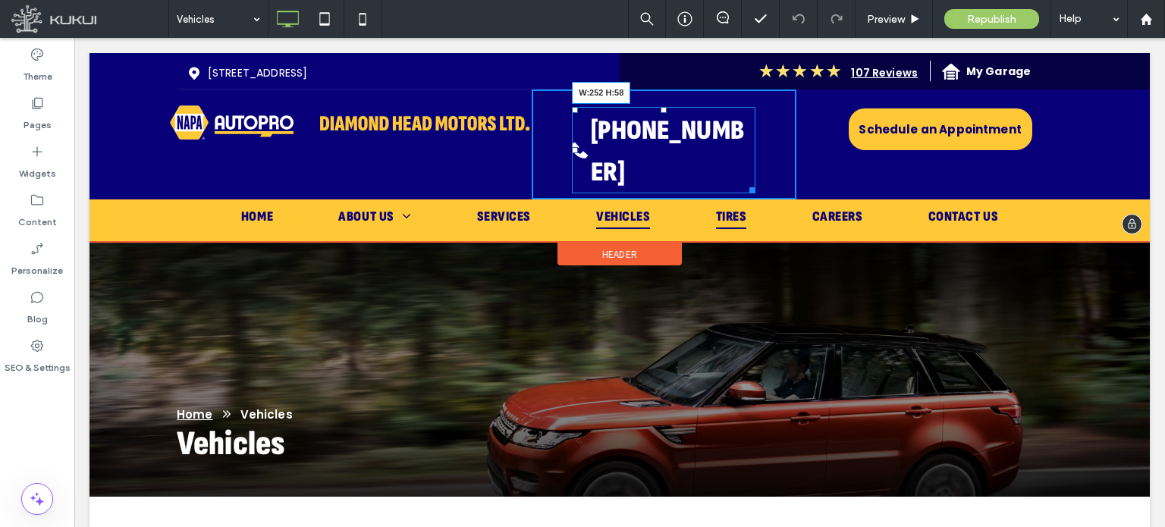
drag, startPoint x: 743, startPoint y: 184, endPoint x: 824, endPoint y: 214, distance: 85.7
click at [749, 176] on div "heart icon | Diamond Head Motors LTD Click To Paste [STREET_ADDRESS] Click To P…" at bounding box center [620, 147] width 1061 height 189
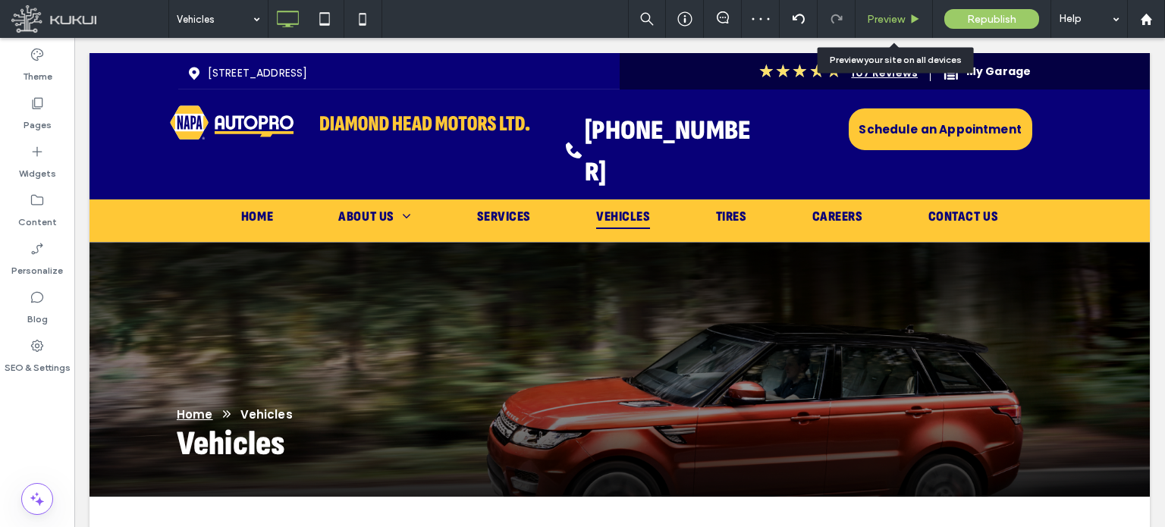
click at [894, 19] on span "Preview" at bounding box center [886, 19] width 38 height 13
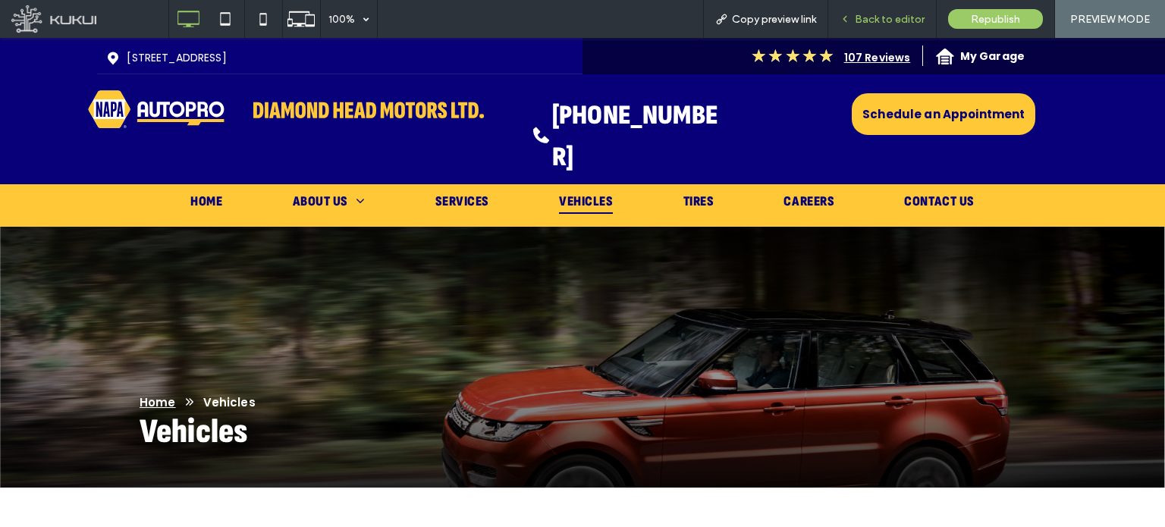
click at [900, 24] on span "Back to editor" at bounding box center [890, 19] width 70 height 13
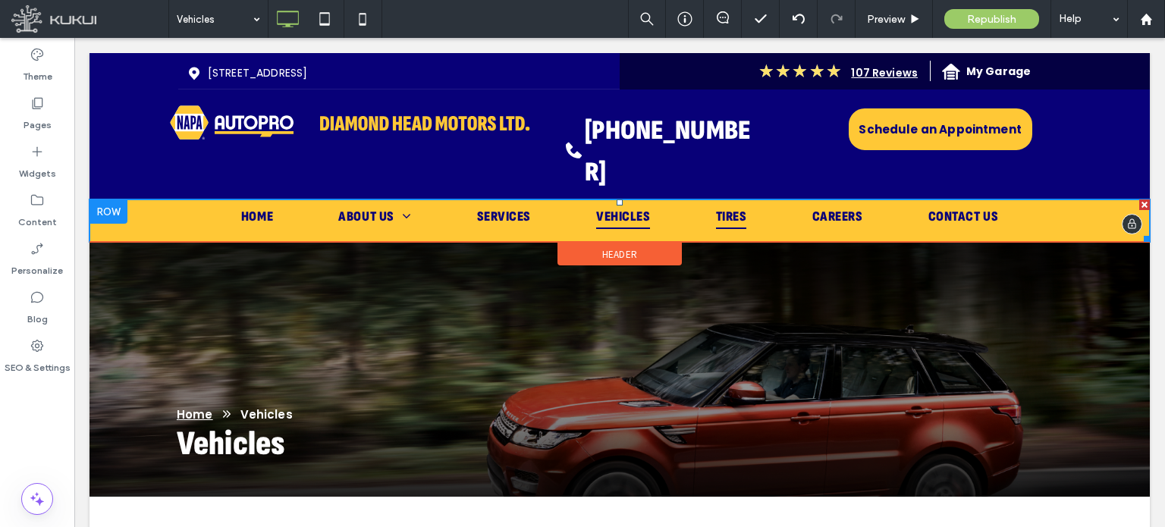
click at [731, 205] on span "Tires" at bounding box center [731, 217] width 31 height 24
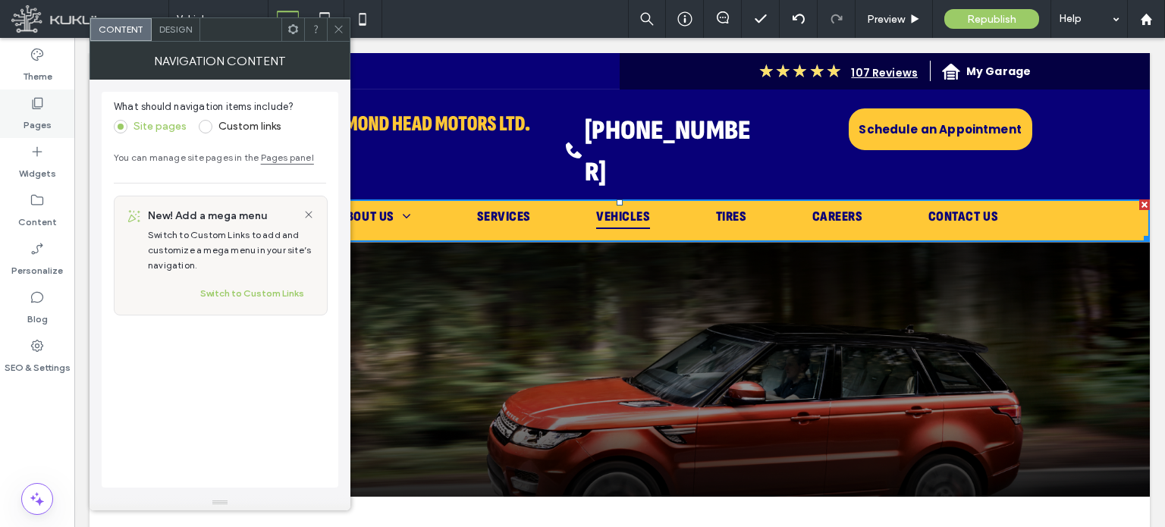
click at [33, 130] on label "Pages" at bounding box center [38, 121] width 28 height 21
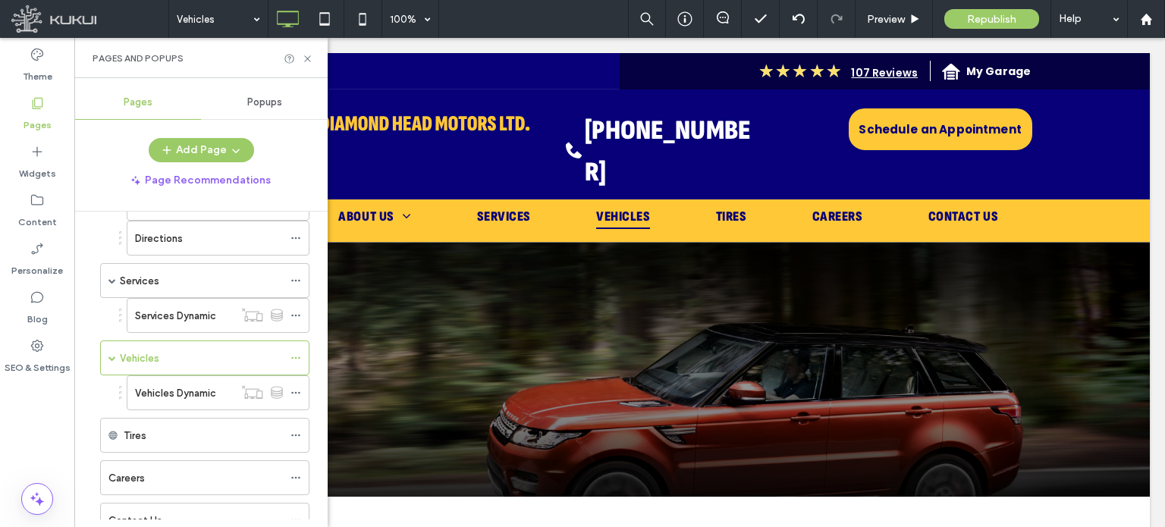
scroll to position [327, 0]
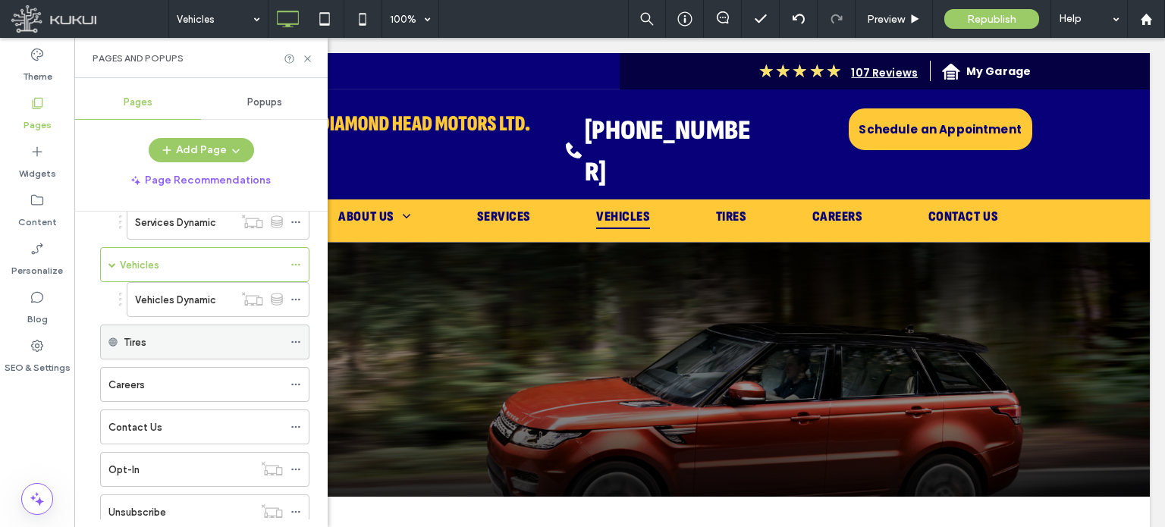
click at [297, 337] on icon at bounding box center [296, 342] width 11 height 11
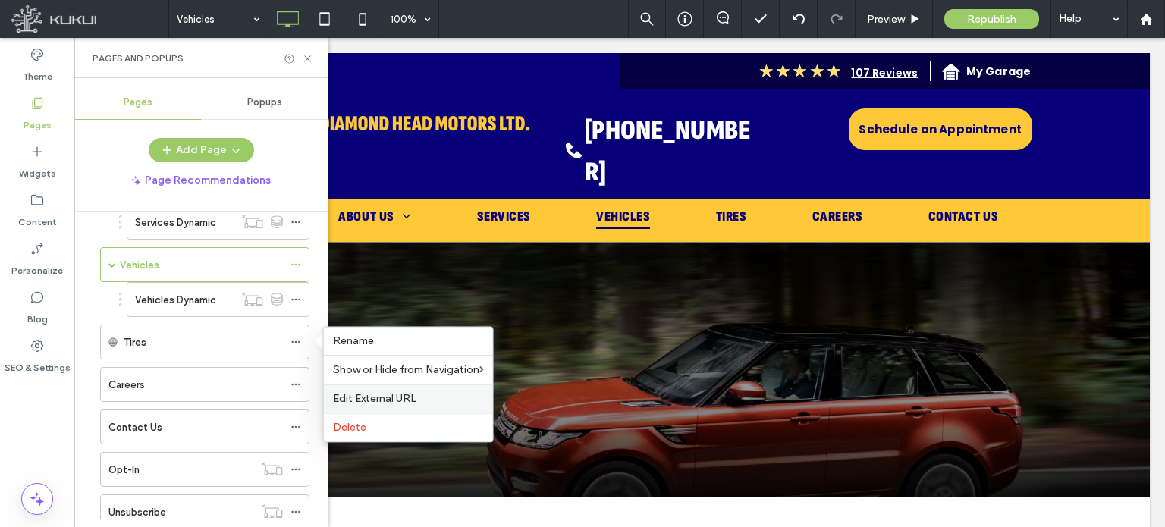
click at [350, 407] on div "Edit External URL" at bounding box center [408, 398] width 169 height 29
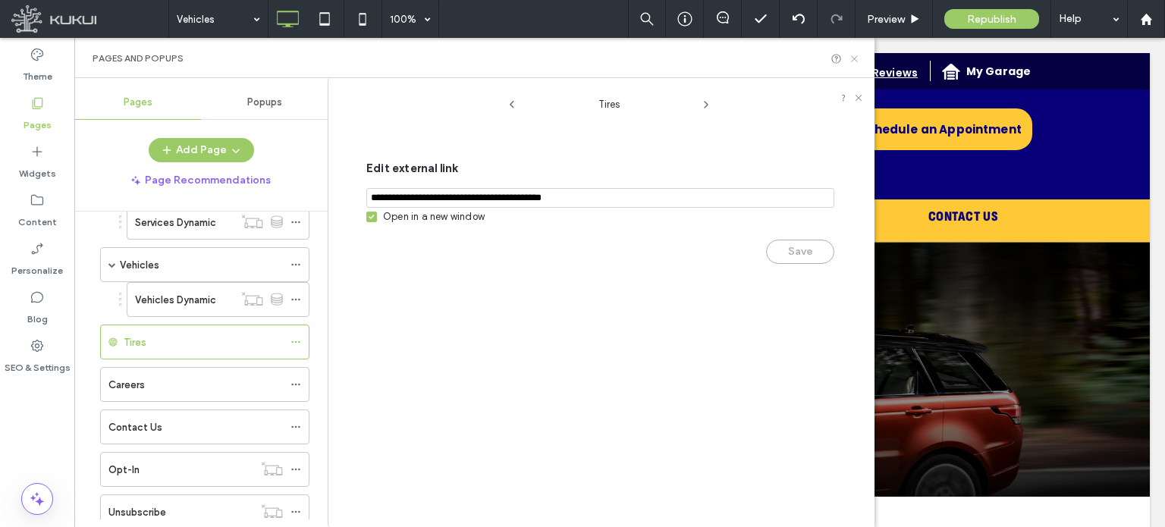
click at [854, 63] on icon at bounding box center [854, 58] width 11 height 11
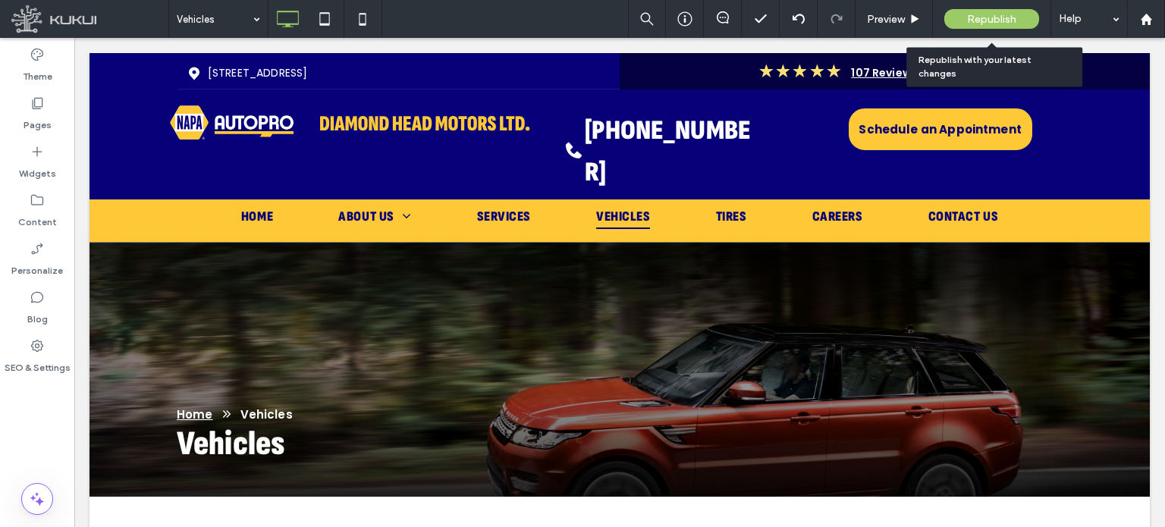
click at [969, 14] on span "Republish" at bounding box center [991, 19] width 49 height 13
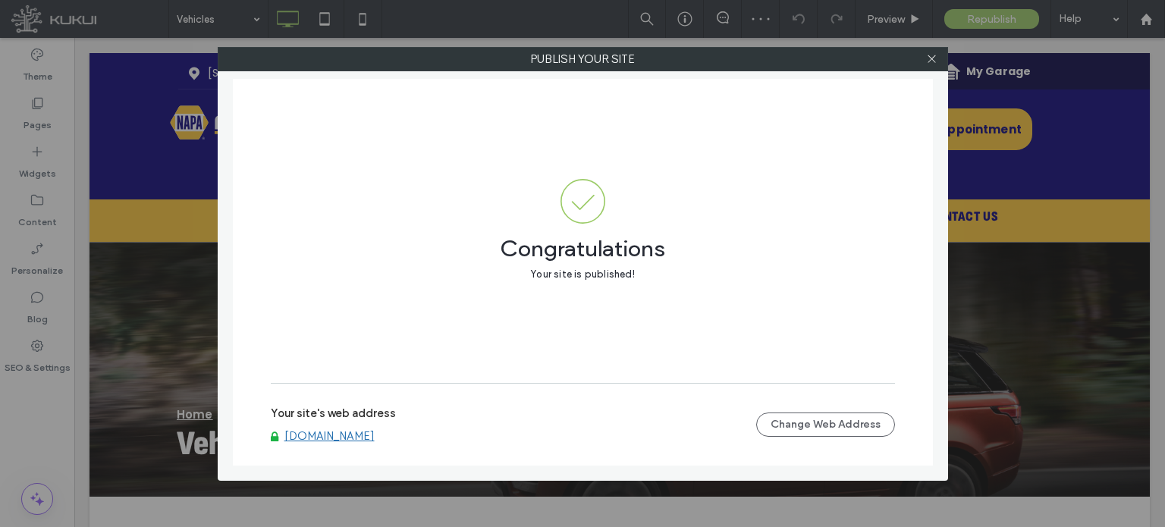
click at [939, 61] on div at bounding box center [932, 59] width 23 height 23
click at [932, 58] on icon at bounding box center [931, 58] width 11 height 11
